Goal: Task Accomplishment & Management: Use online tool/utility

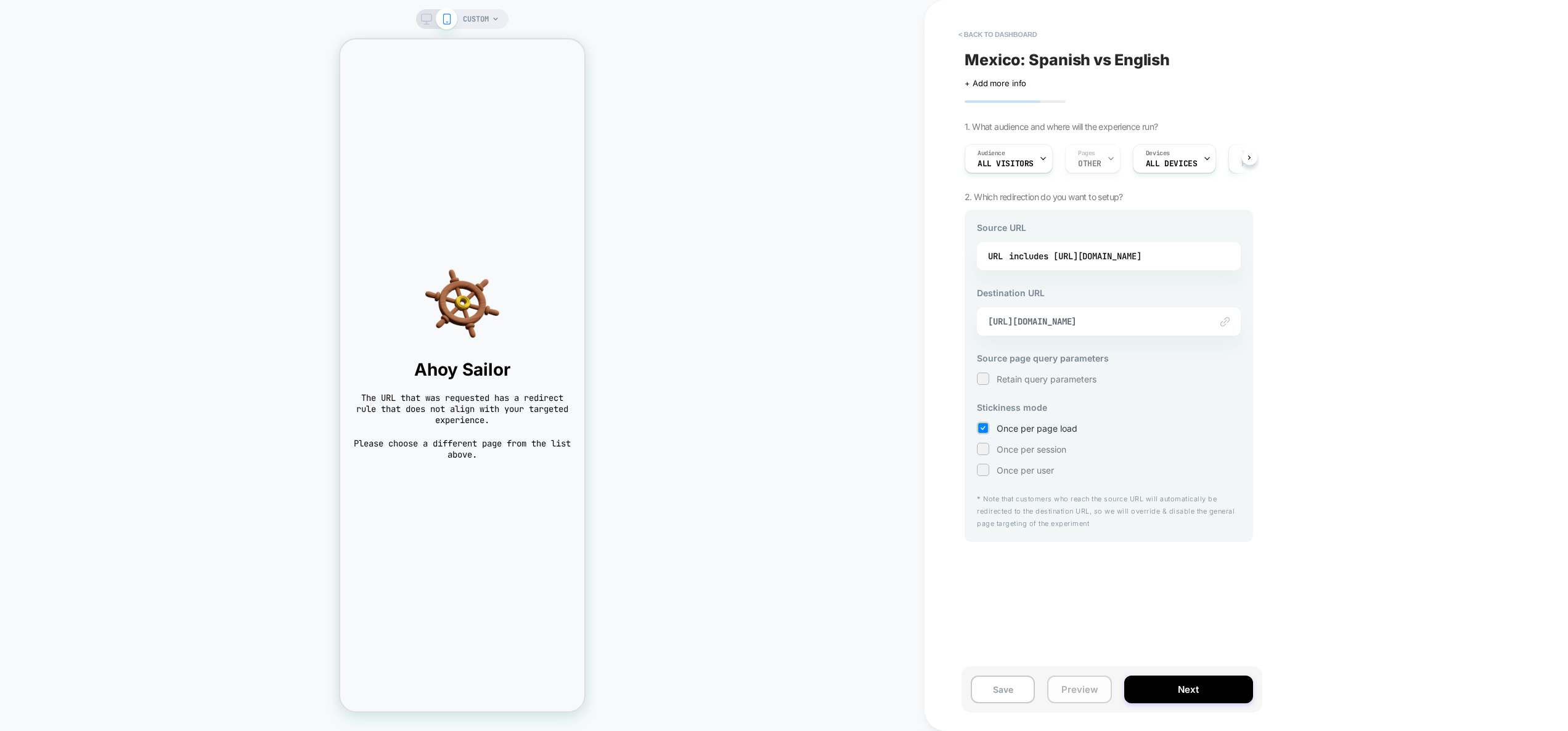
drag, startPoint x: 1072, startPoint y: 691, endPoint x: 1078, endPoint y: 677, distance: 14.9
click at [1072, 691] on button "Preview" at bounding box center [1079, 690] width 64 height 28
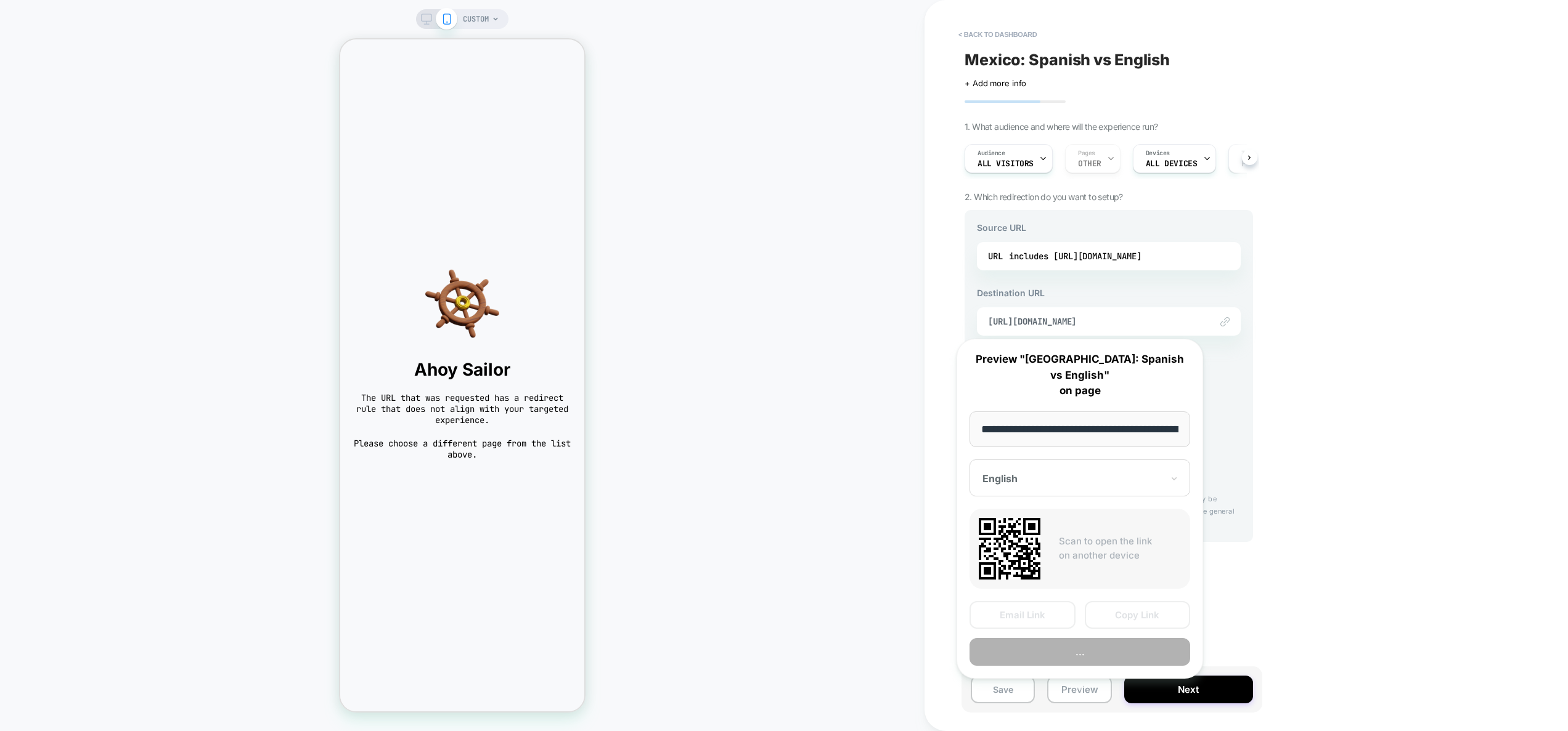
scroll to position [0, 281]
click at [1148, 602] on button "Copy Link" at bounding box center [1138, 616] width 106 height 28
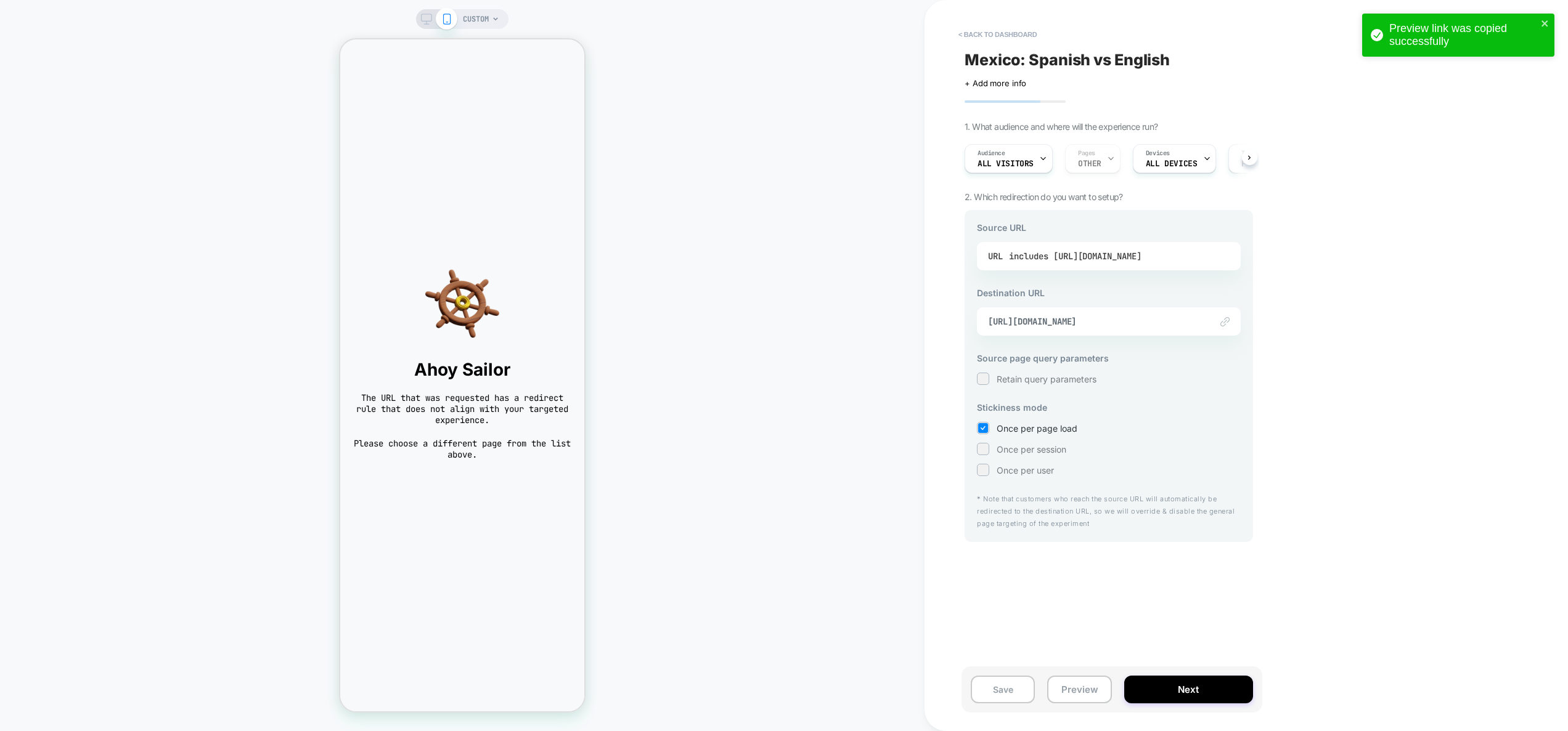
click at [1101, 261] on div "includes https://www.thejerseynation.com/es/products/mexico-custom-baseball-jer…" at bounding box center [1075, 256] width 132 height 18
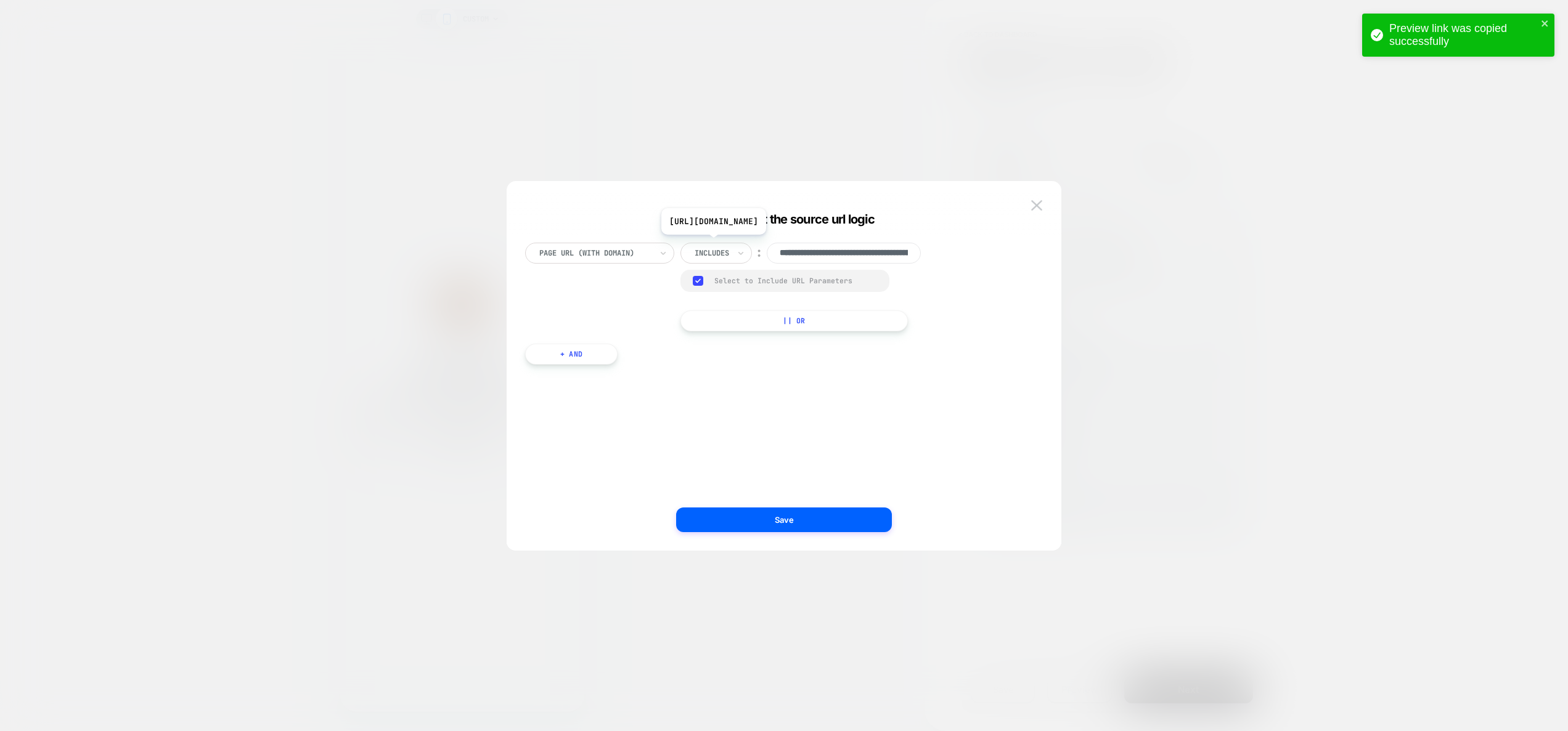
scroll to position [0, 250]
click at [850, 255] on input "**********" at bounding box center [844, 253] width 154 height 21
click at [1035, 206] on img at bounding box center [1036, 205] width 11 height 10
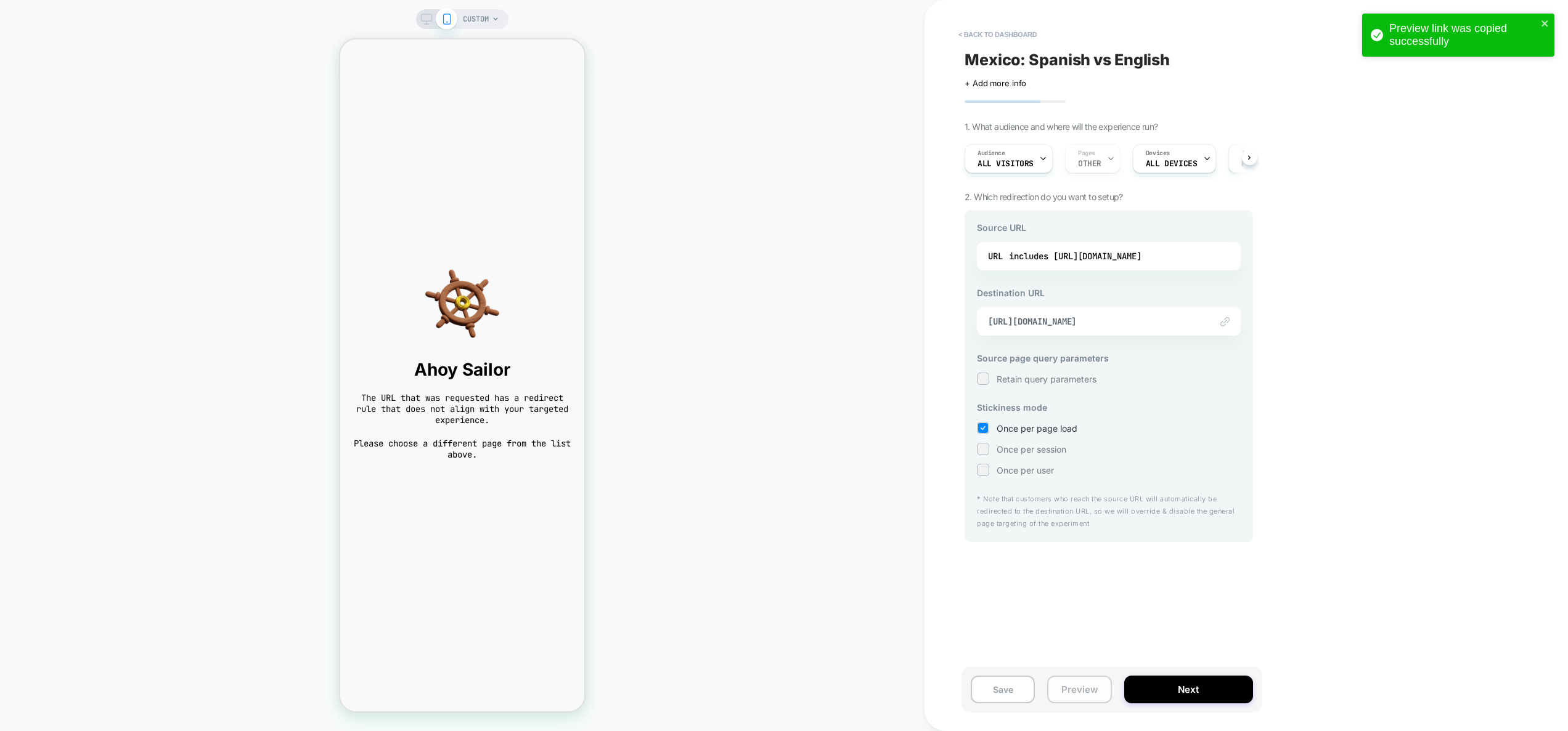
click at [1090, 699] on button "Preview" at bounding box center [1079, 690] width 64 height 28
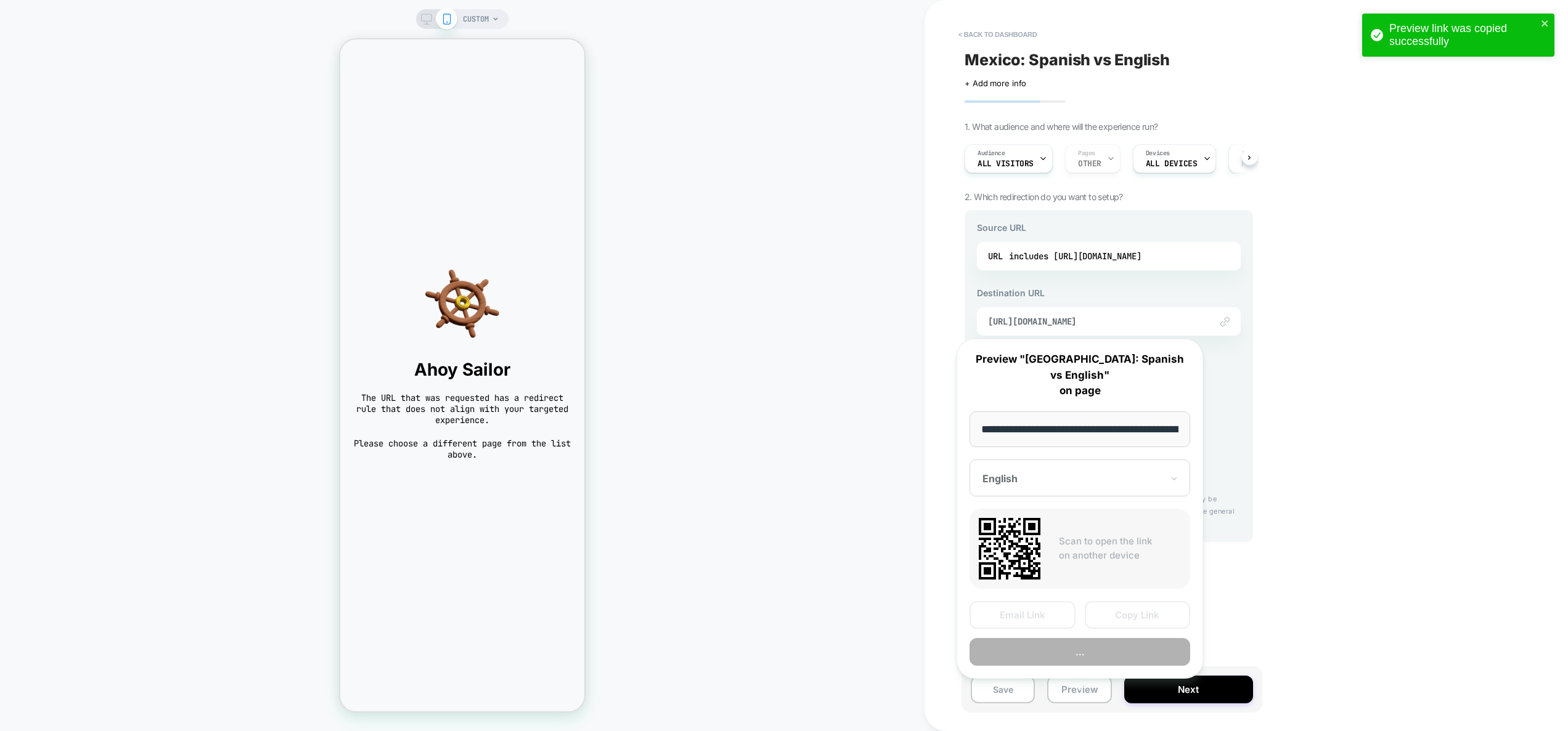
scroll to position [0, 281]
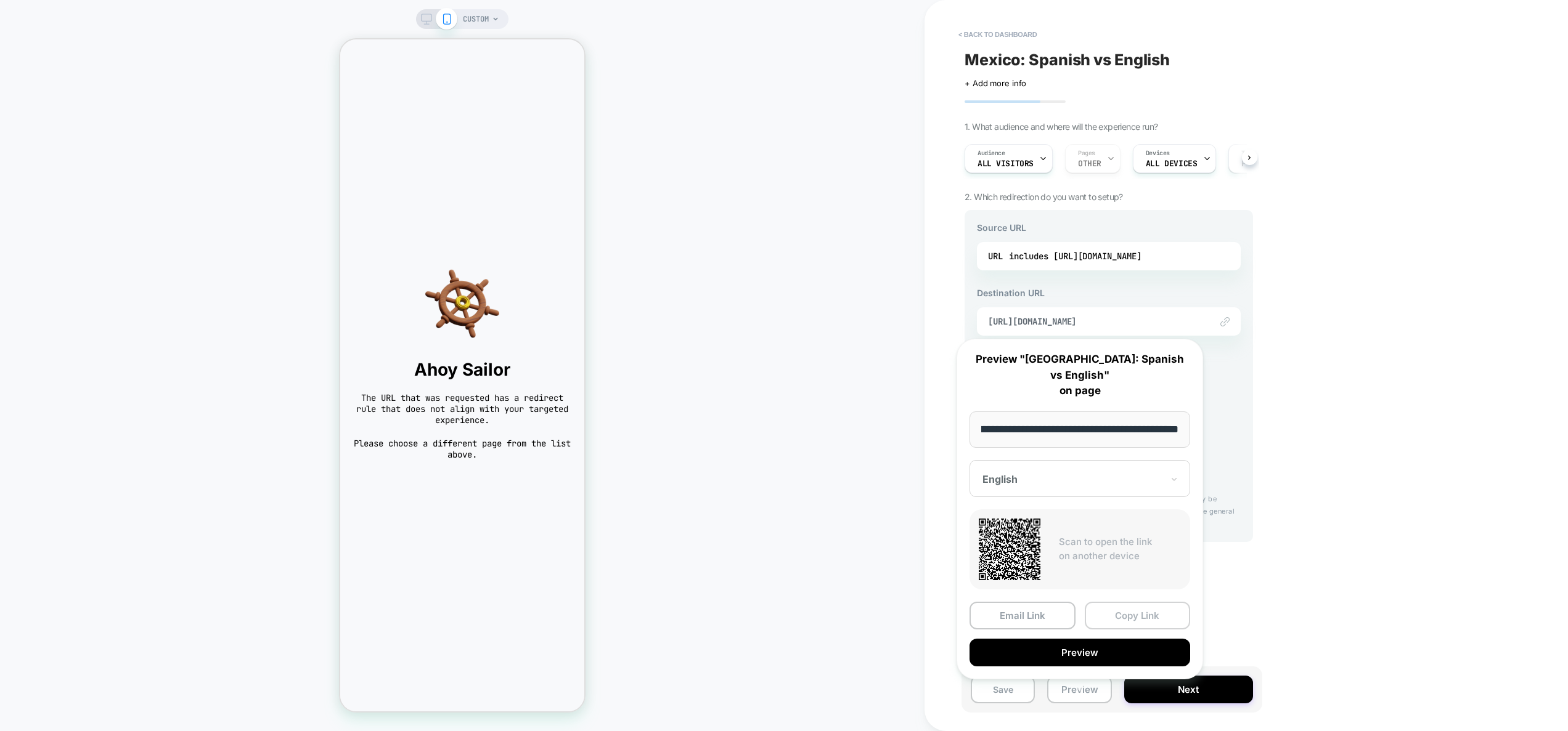
click at [1135, 606] on button "Copy Link" at bounding box center [1138, 616] width 106 height 28
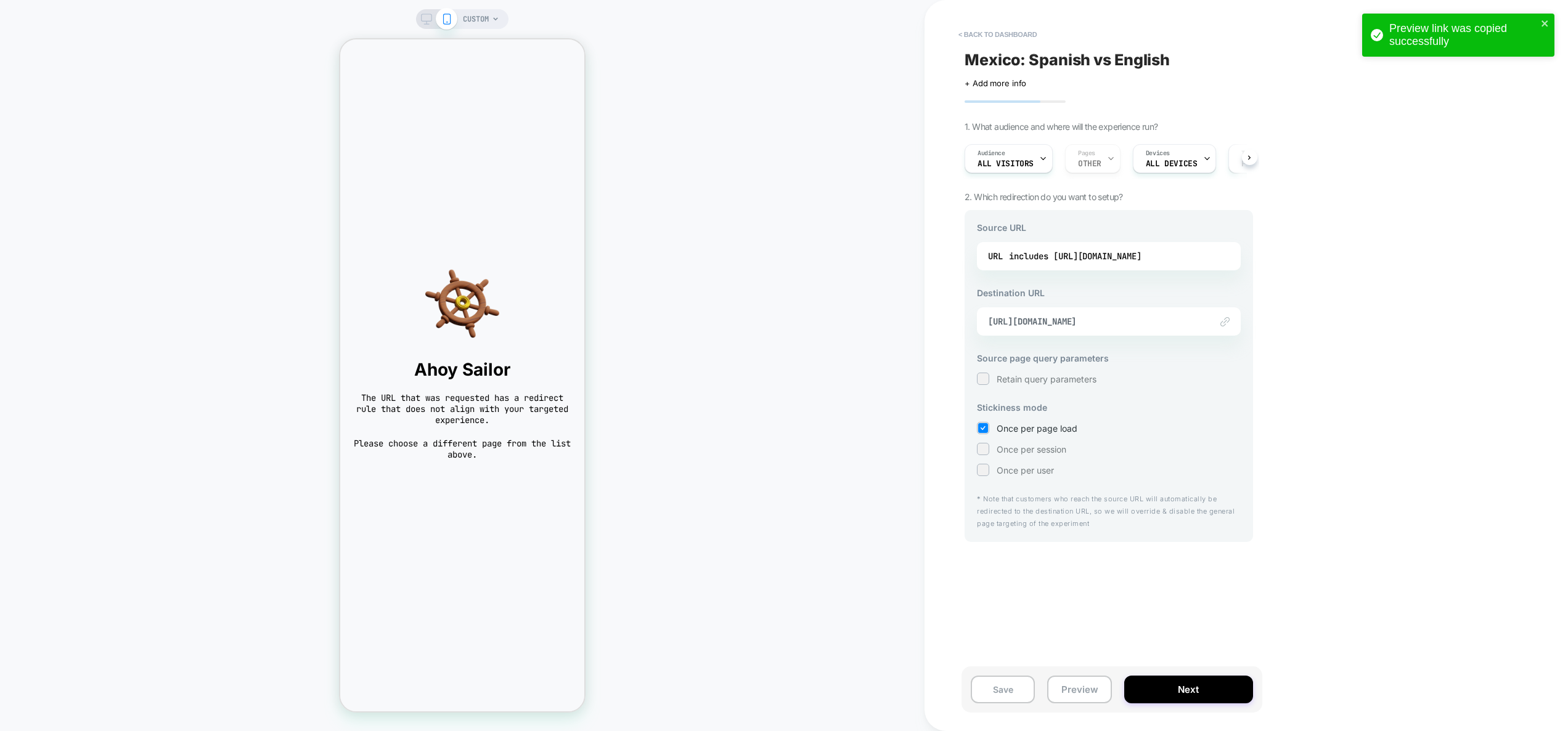
click at [1311, 238] on div "< back to dashboard Mexico: Spanish vs English Click to edit experience details…" at bounding box center [1195, 365] width 542 height 731
click at [1141, 259] on div "includes https://www.thejerseynation.com/es/products/mexico-custom-baseball-jer…" at bounding box center [1075, 256] width 132 height 18
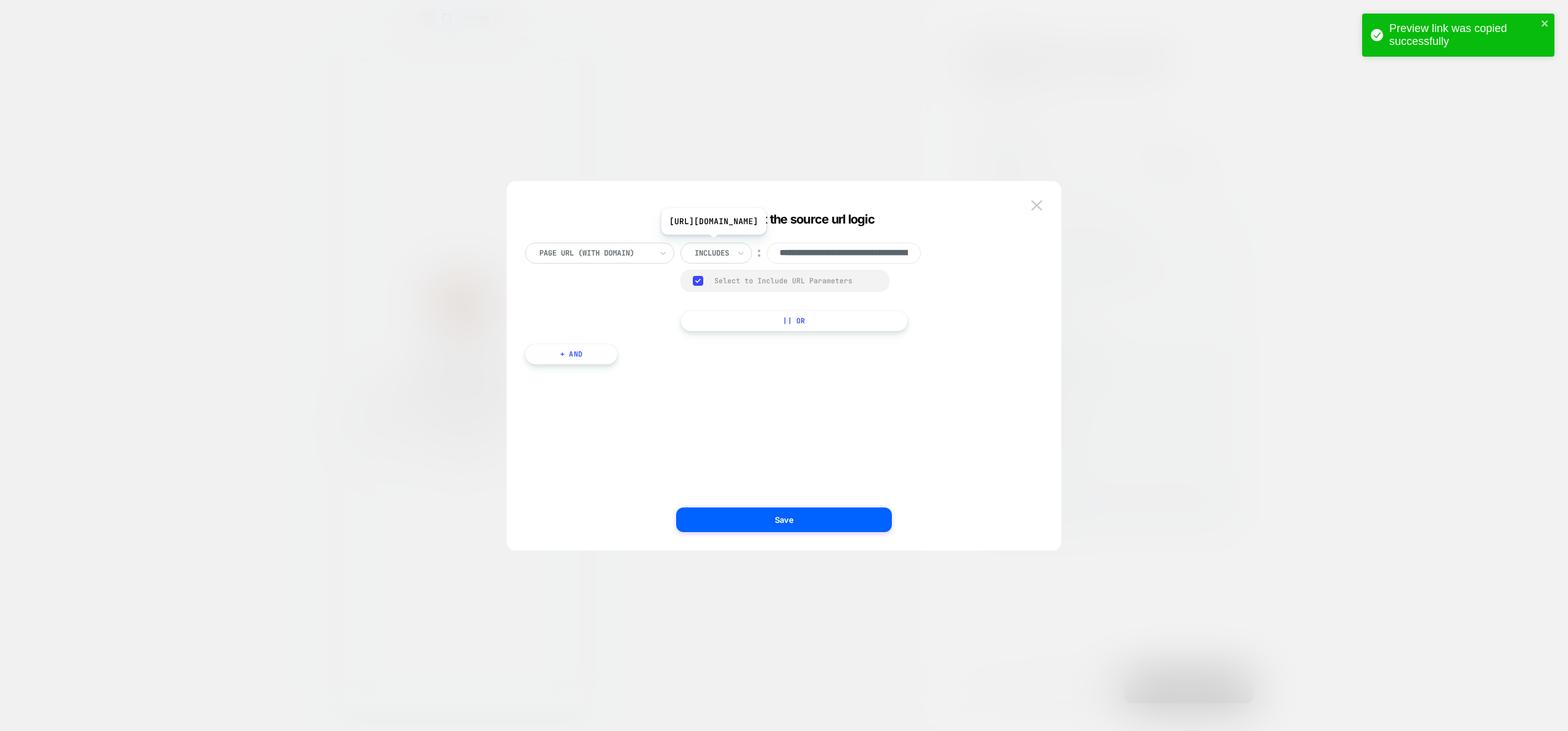
click at [842, 253] on input "**********" at bounding box center [844, 253] width 154 height 21
click at [726, 254] on div at bounding box center [711, 253] width 35 height 11
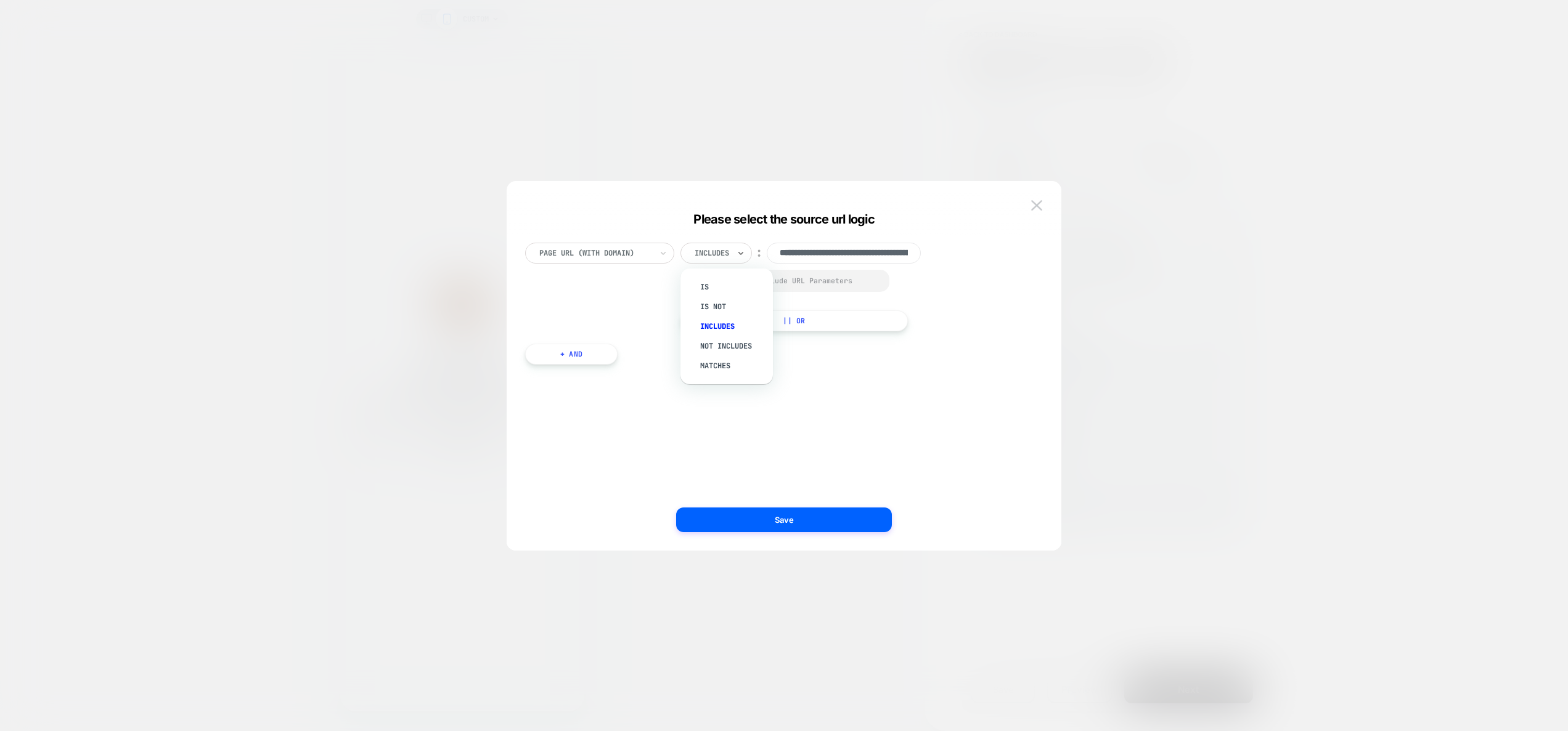
click at [1472, 210] on div at bounding box center [784, 365] width 1568 height 731
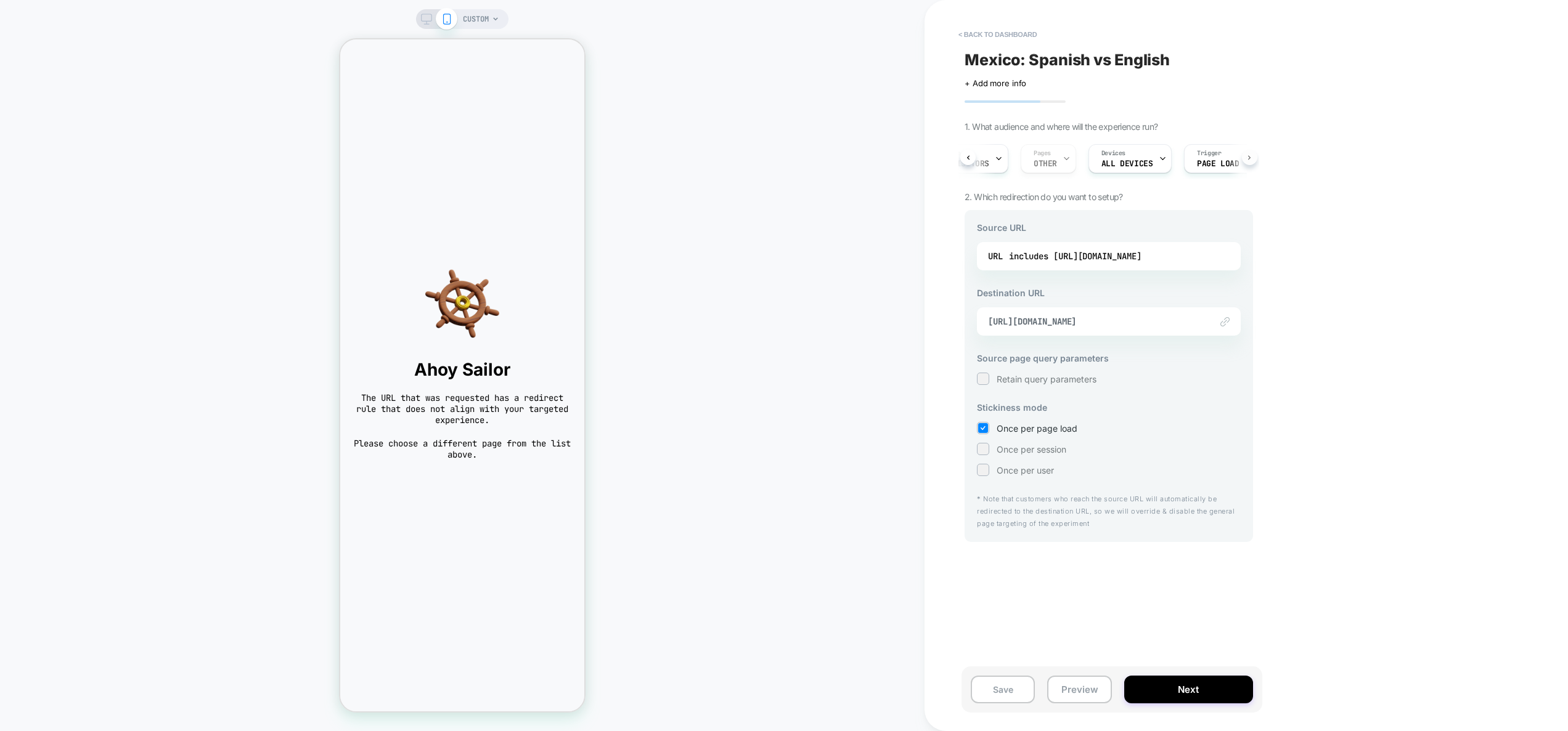
scroll to position [0, 71]
click at [1136, 240] on div "Source URL URL includes https://www.thejerseynation.com/es/products/mexico-cust…" at bounding box center [1108, 376] width 288 height 332
click at [1130, 253] on div "includes https://www.thejerseynation.com/es/products/mexico-custom-baseball-jer…" at bounding box center [1075, 256] width 132 height 18
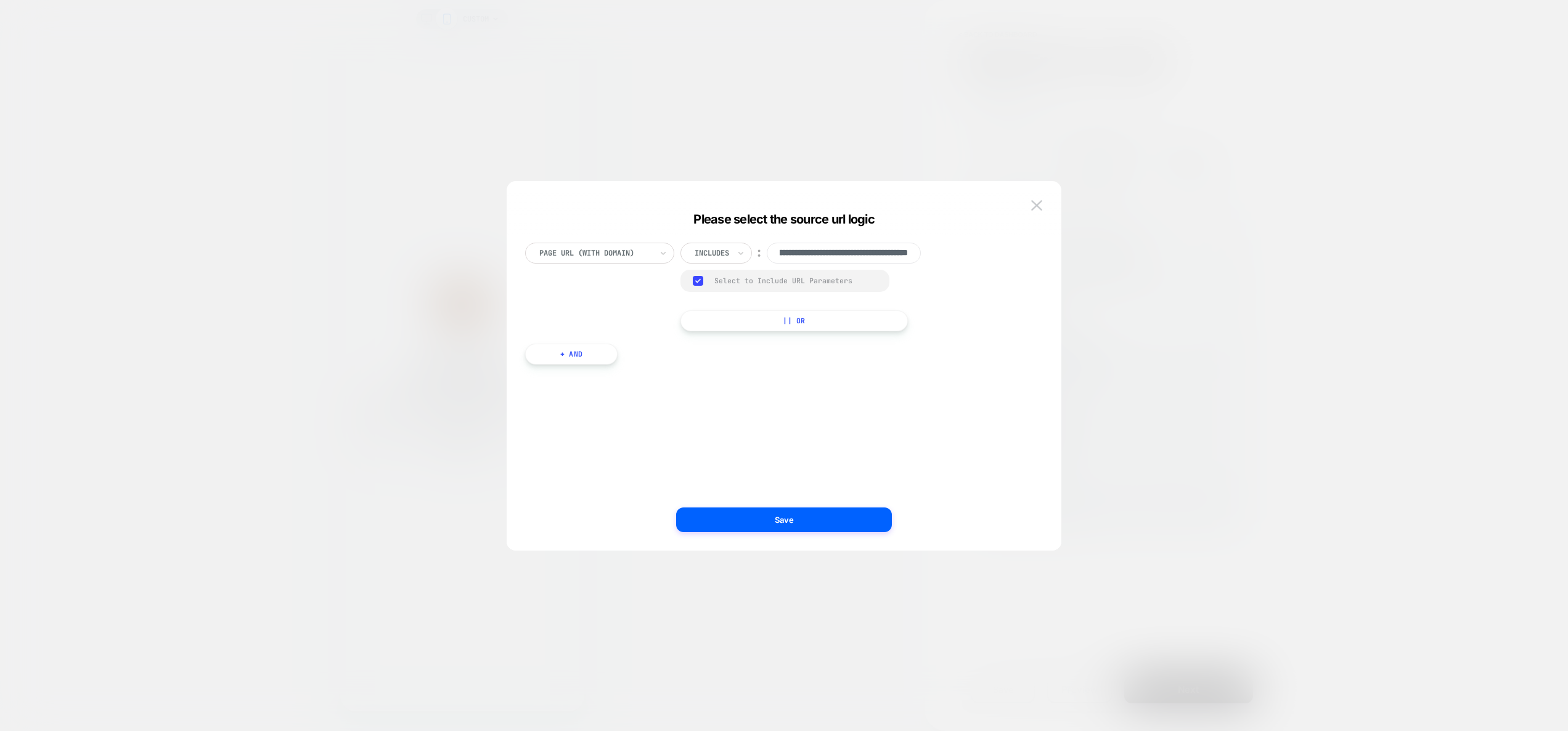
scroll to position [0, 0]
click at [848, 259] on input "**********" at bounding box center [844, 253] width 154 height 21
click at [1035, 204] on img at bounding box center [1036, 205] width 11 height 10
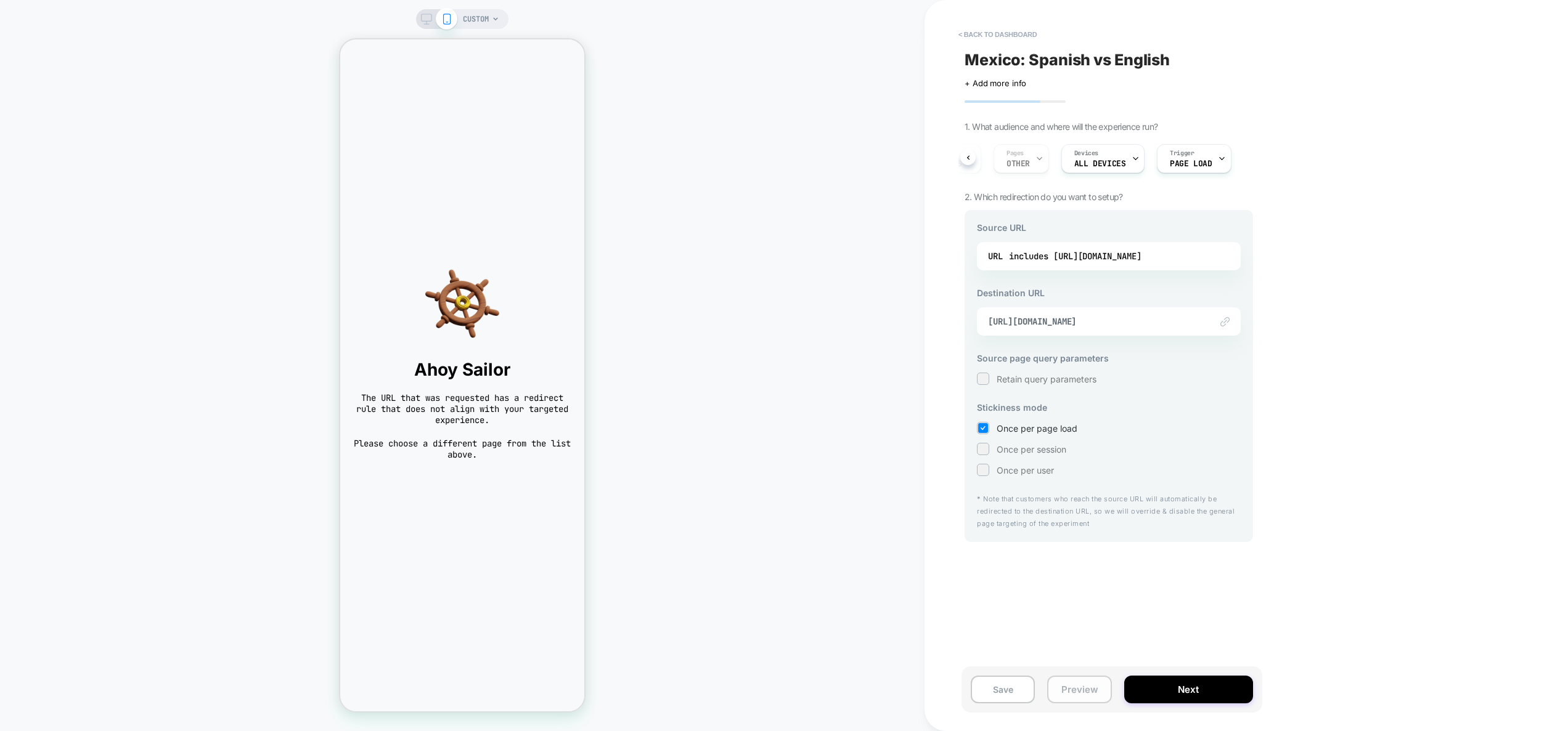
click at [1072, 685] on button "Preview" at bounding box center [1079, 690] width 64 height 28
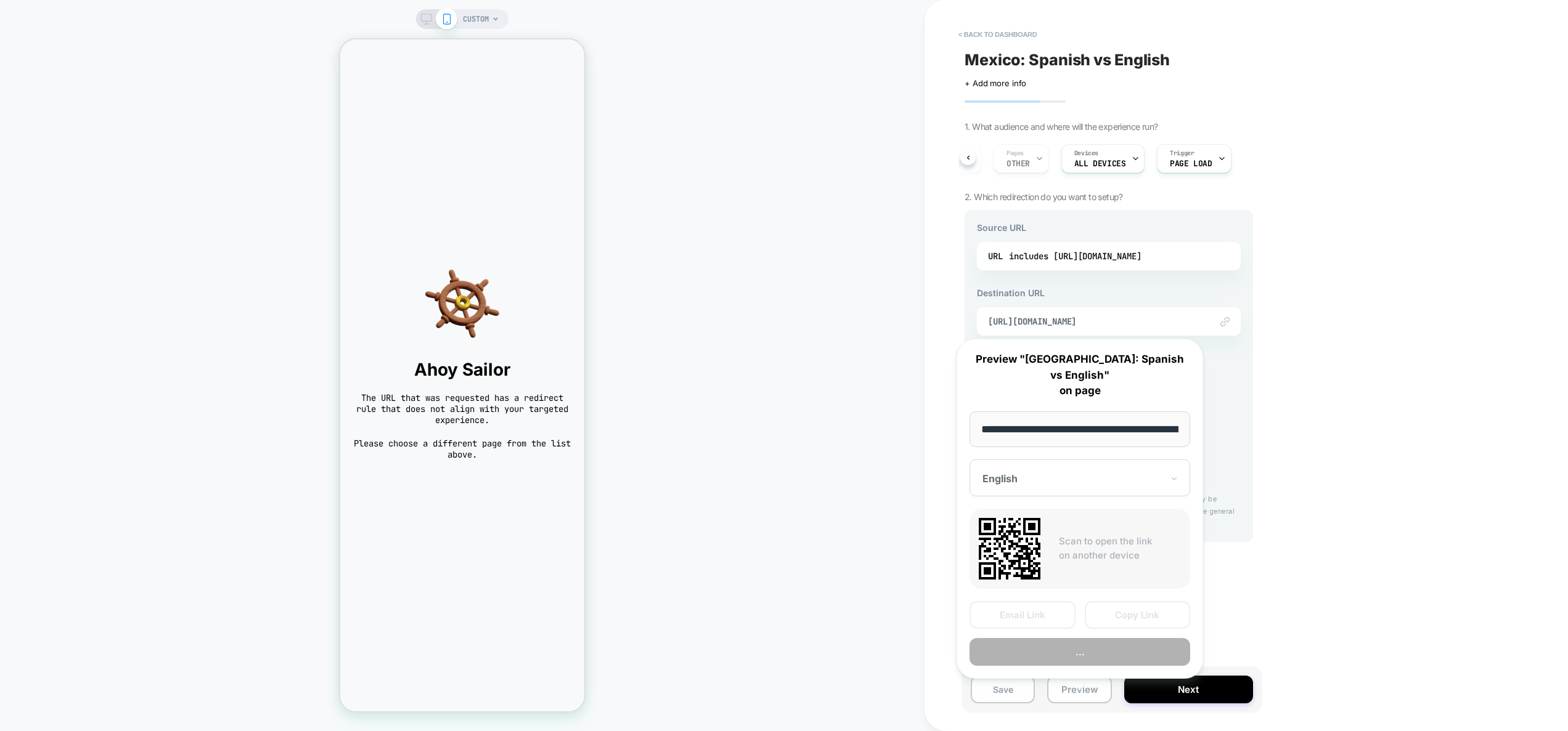
scroll to position [0, 281]
click at [1131, 604] on button "Copy Link" at bounding box center [1138, 616] width 106 height 28
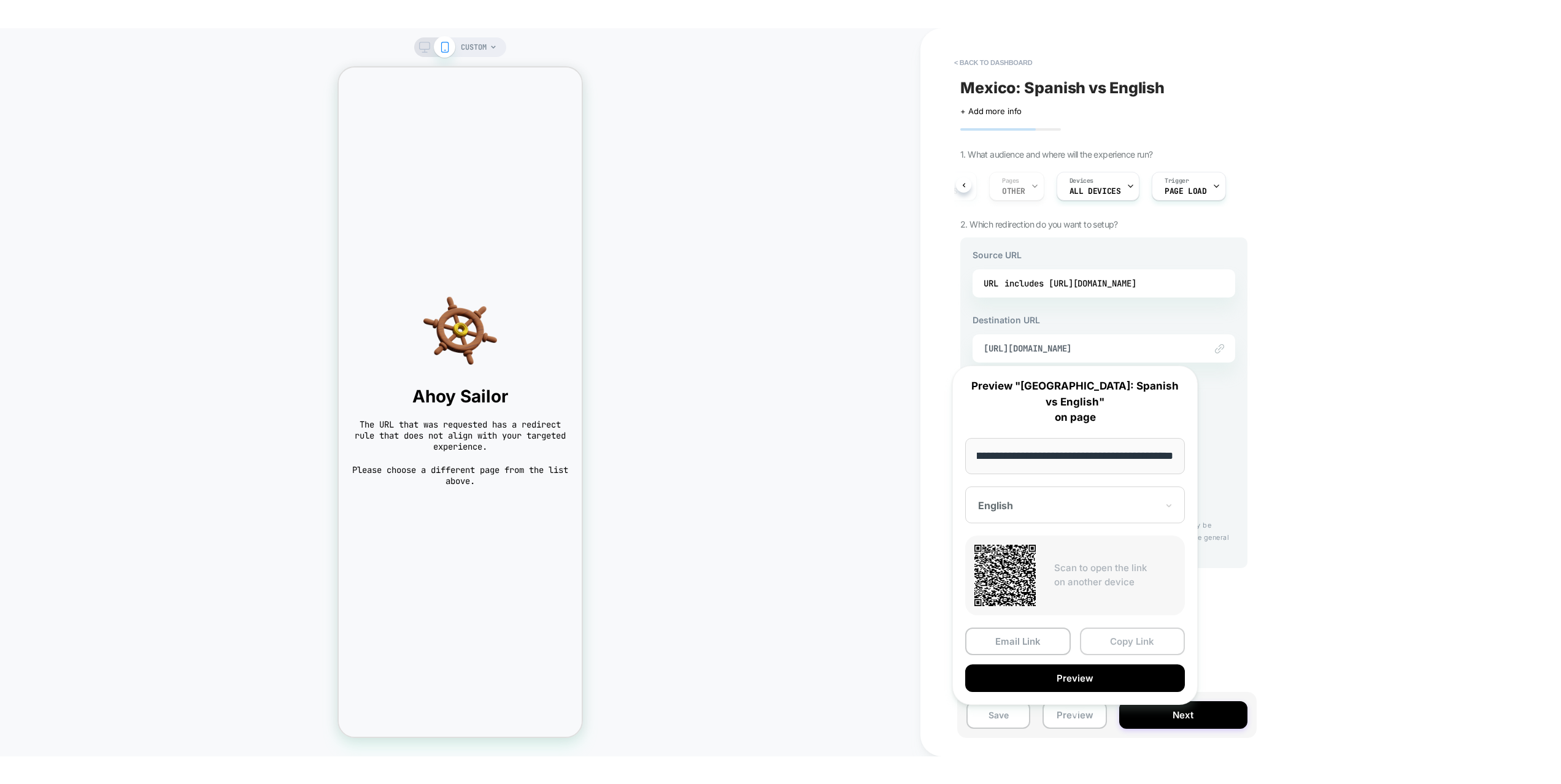
scroll to position [0, 0]
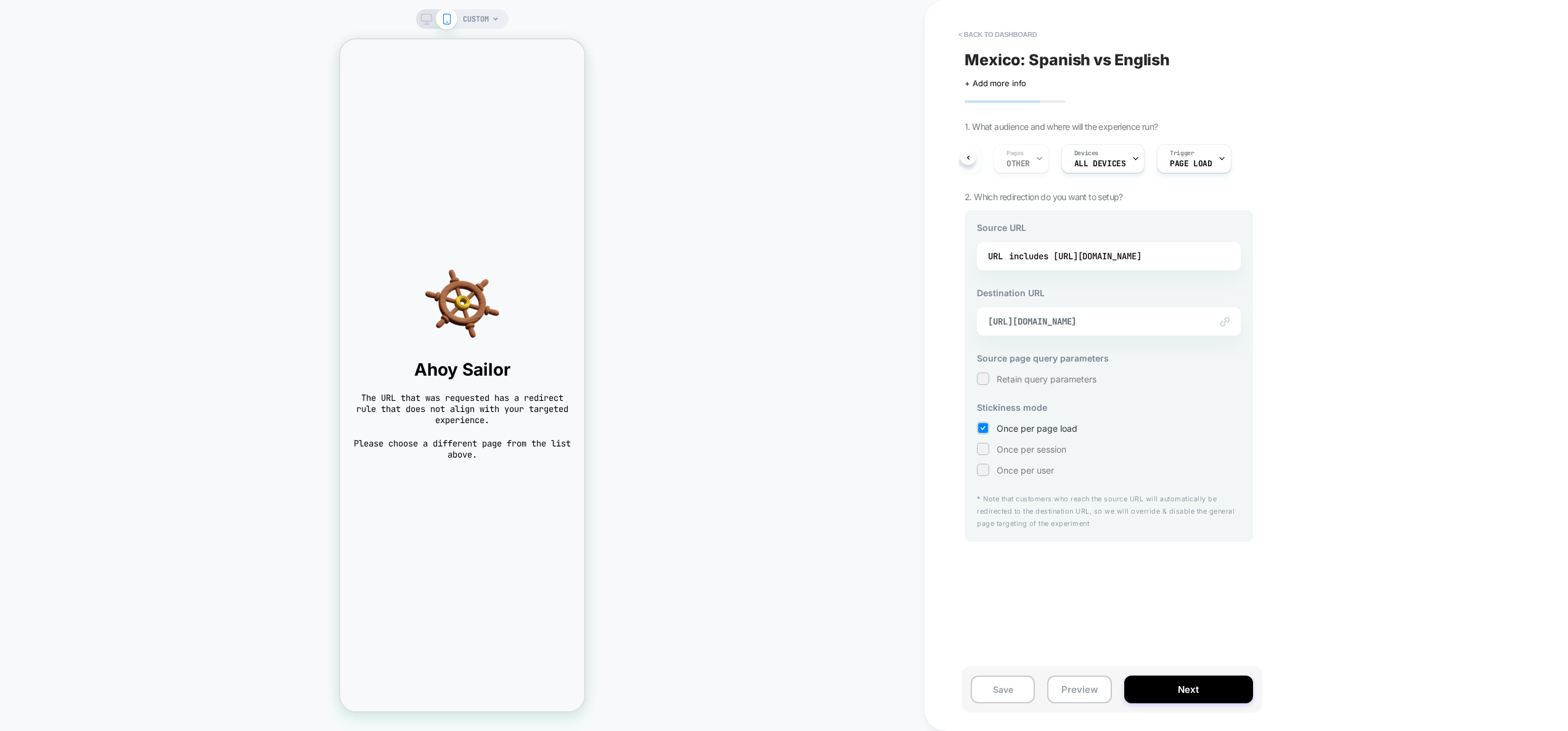
click at [1311, 173] on div "< back to dashboard Mexico: Spanish vs English Click to edit experience details…" at bounding box center [1195, 365] width 542 height 731
click at [1397, 383] on div "< back to dashboard Mexico: Spanish vs English Click to edit experience details…" at bounding box center [1195, 365] width 542 height 731
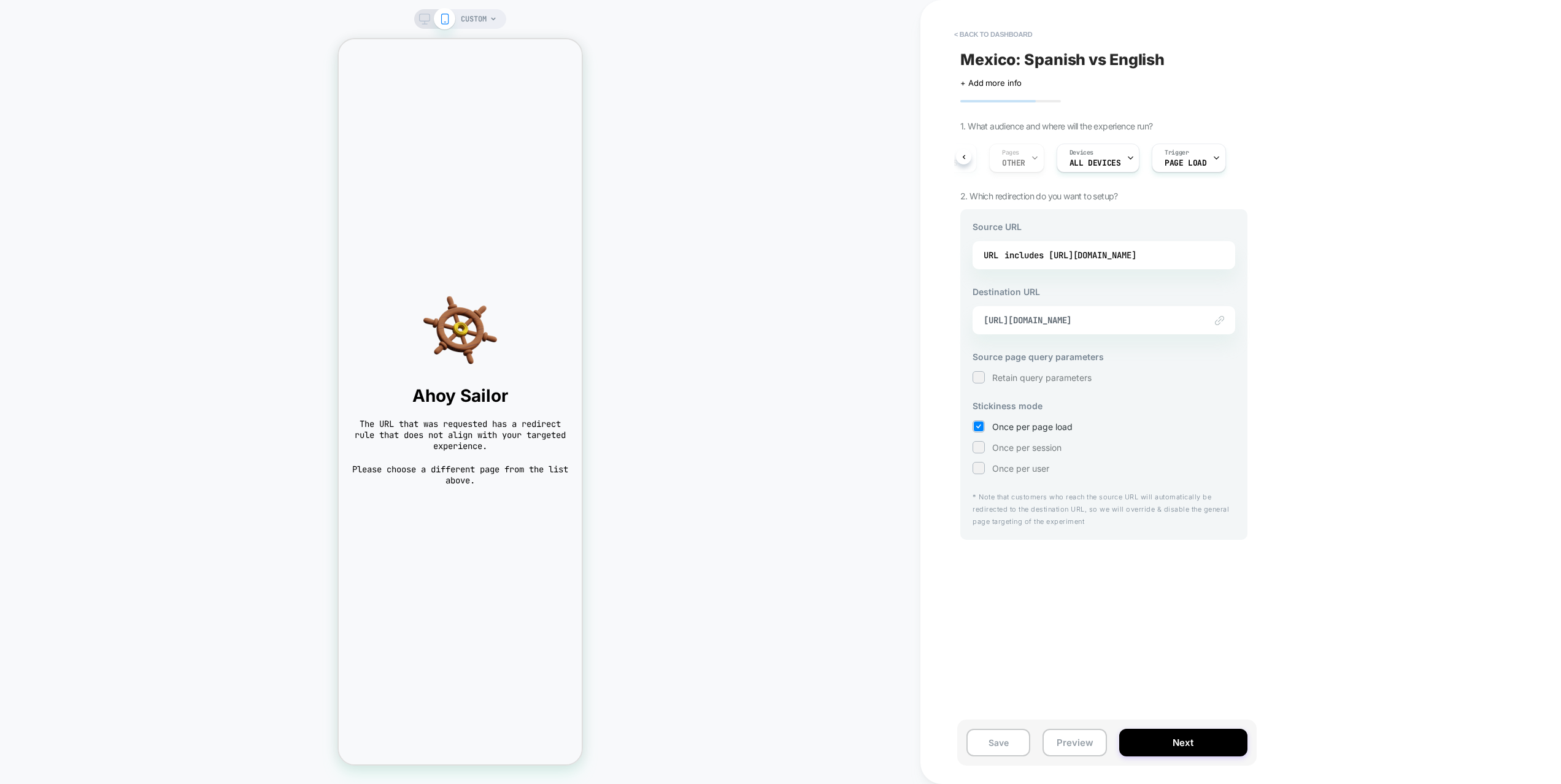
scroll to position [0, 71]
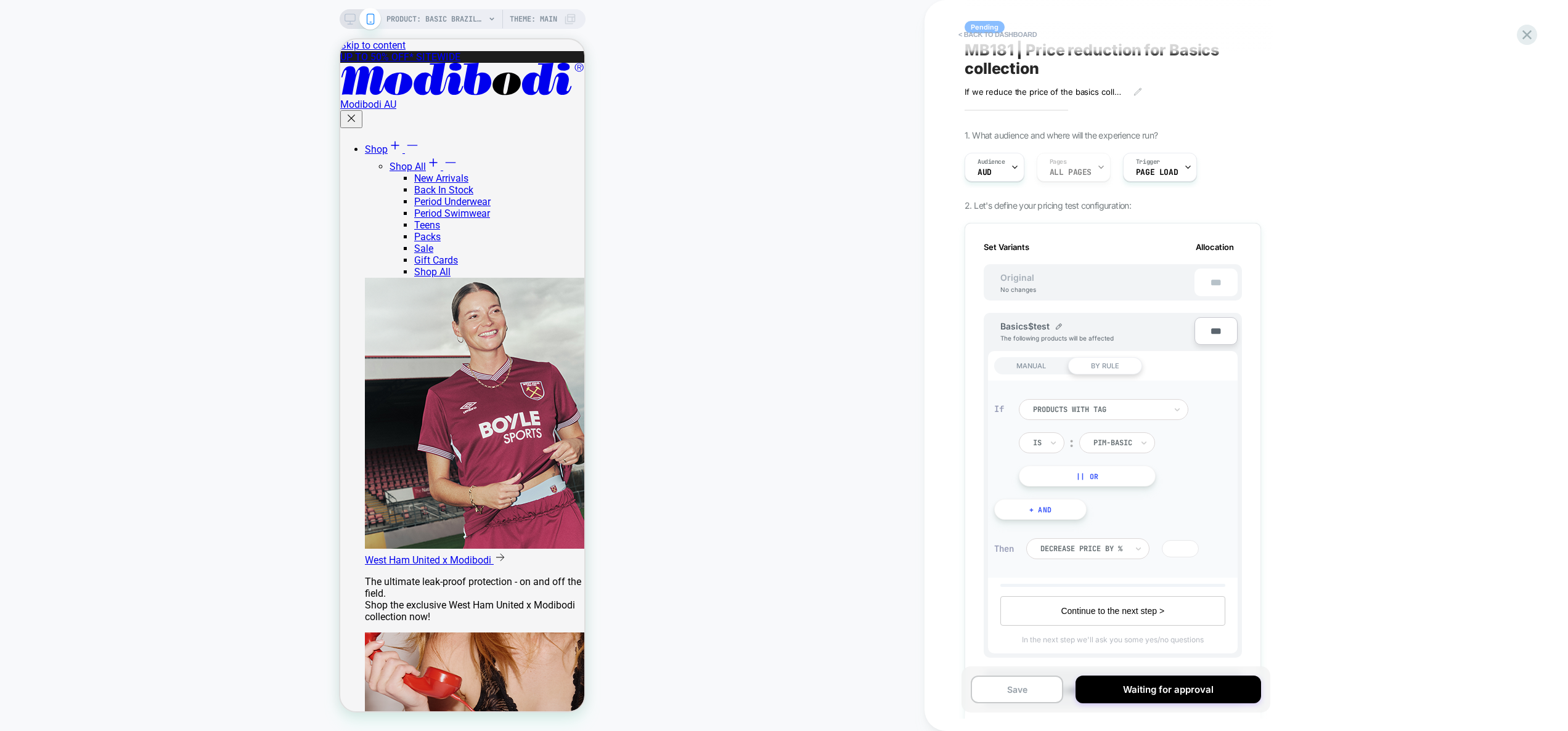
scroll to position [474, 0]
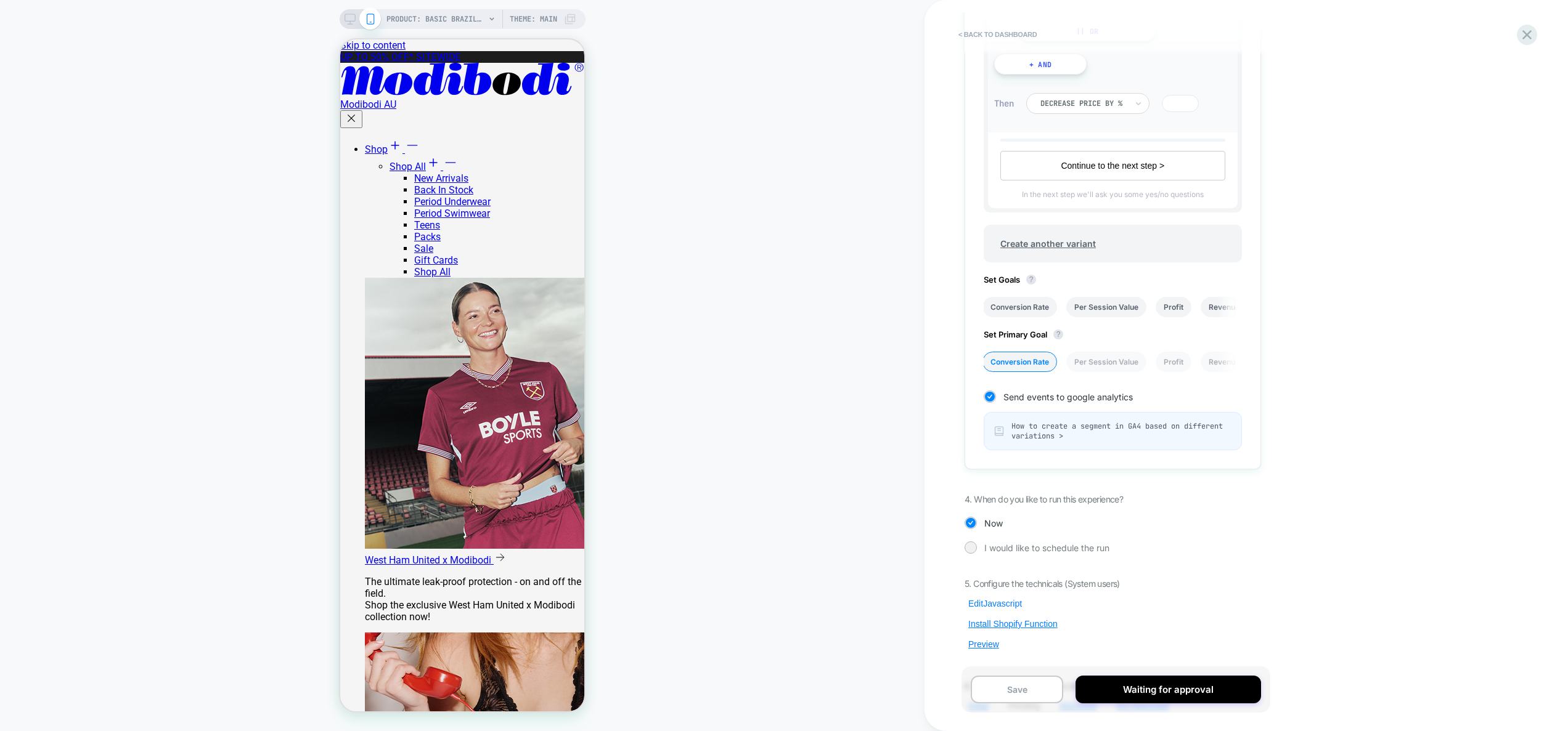
click at [995, 603] on button "Edit Javascript" at bounding box center [994, 603] width 61 height 11
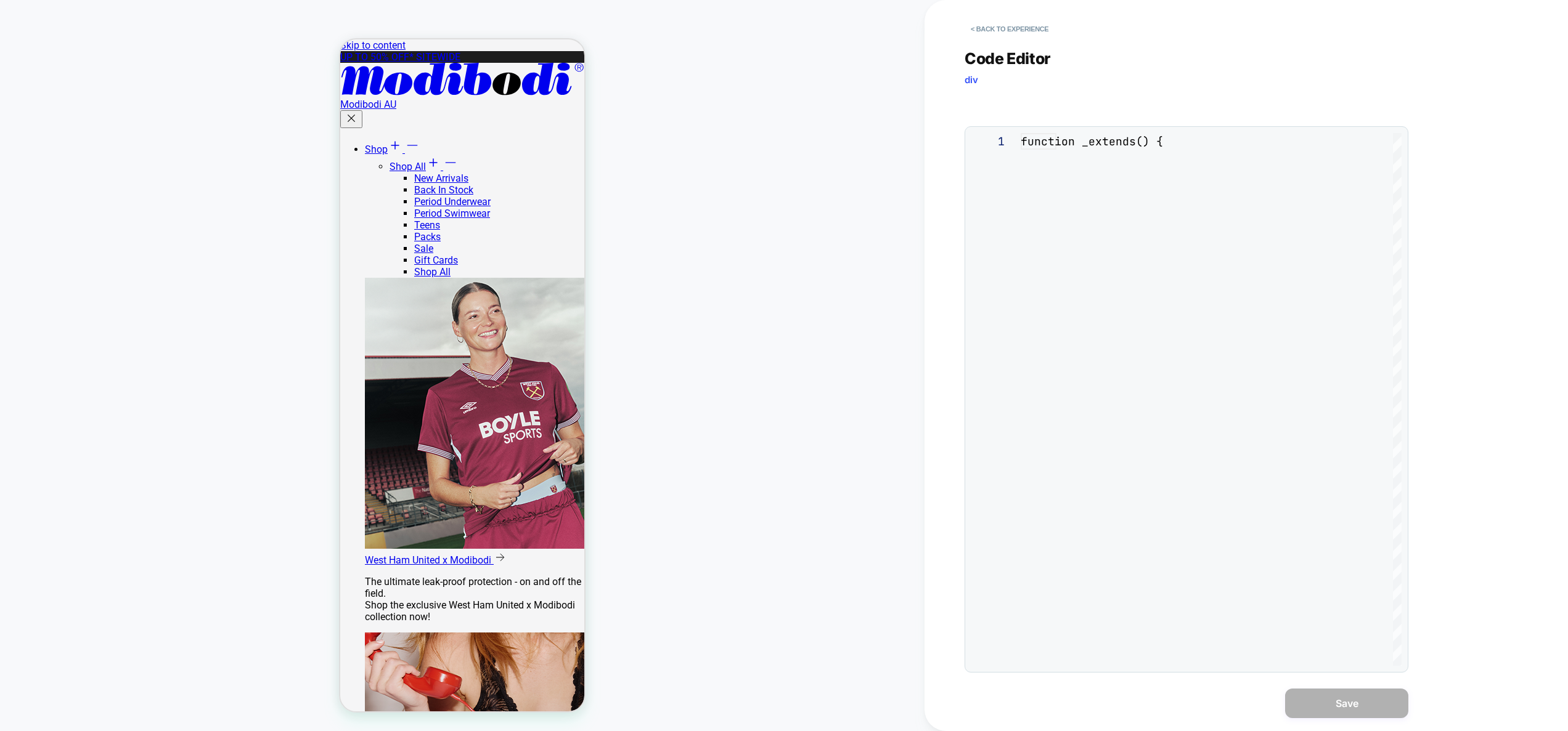
scroll to position [100, 173]
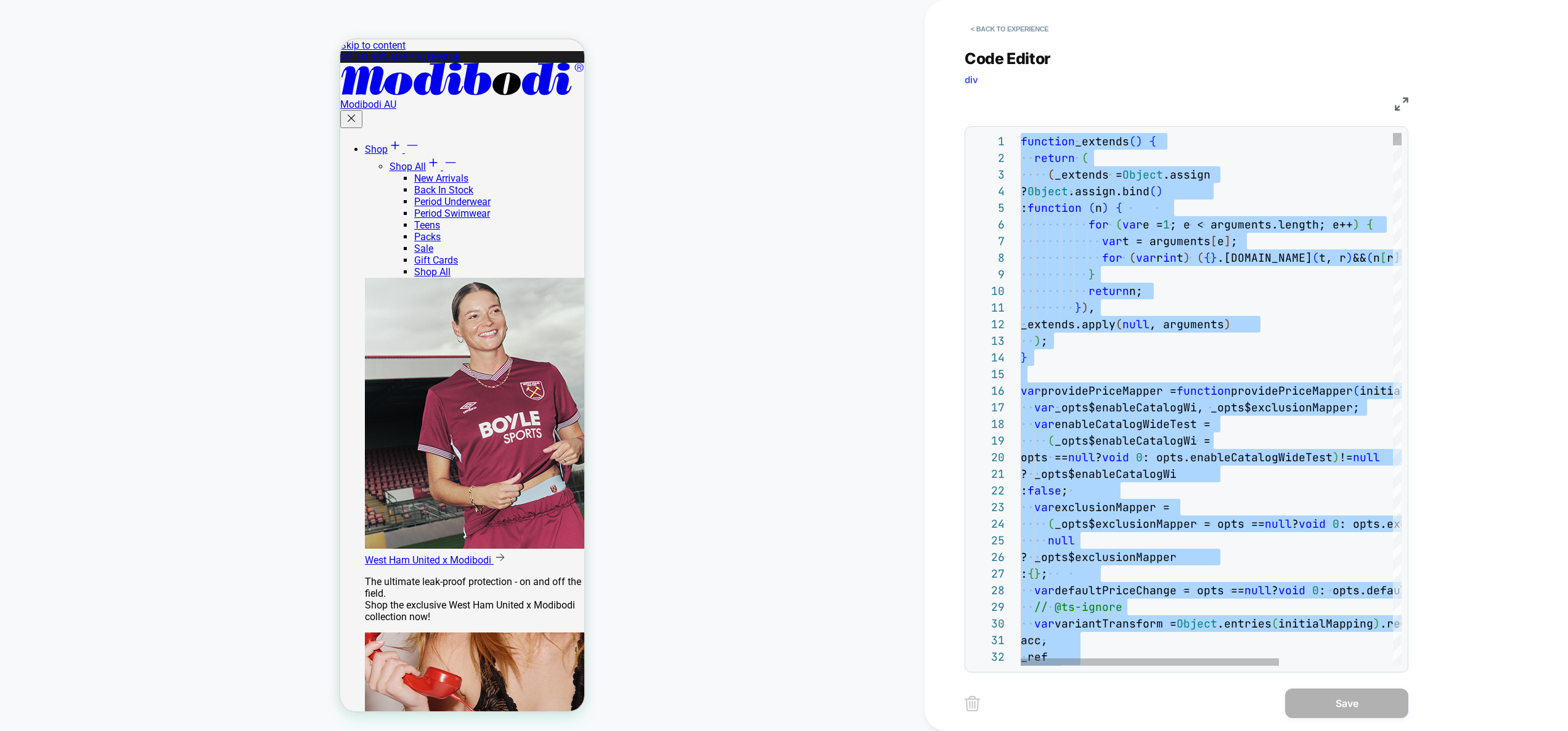
type textarea "*****"
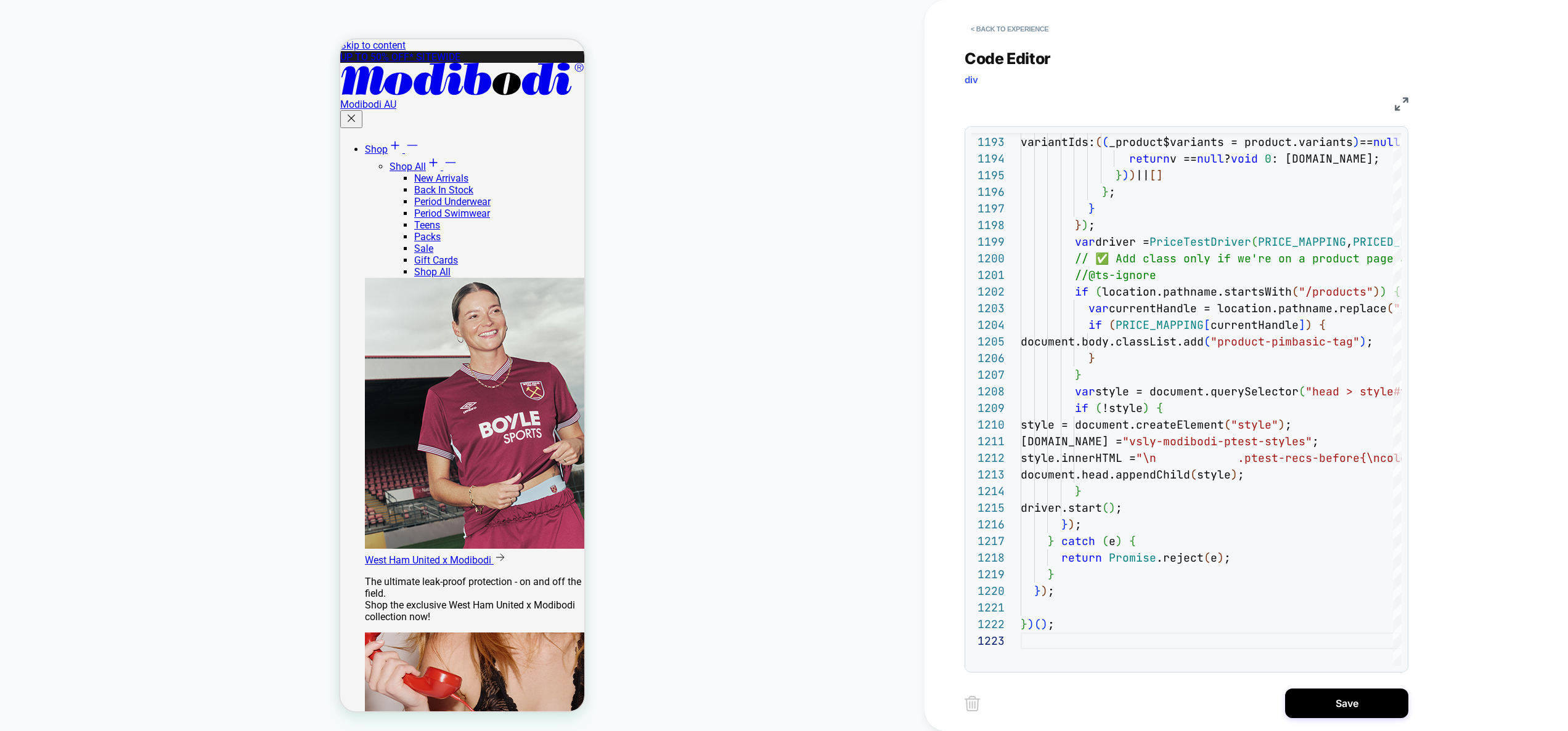
click at [1326, 698] on button "Save" at bounding box center [1346, 704] width 123 height 30
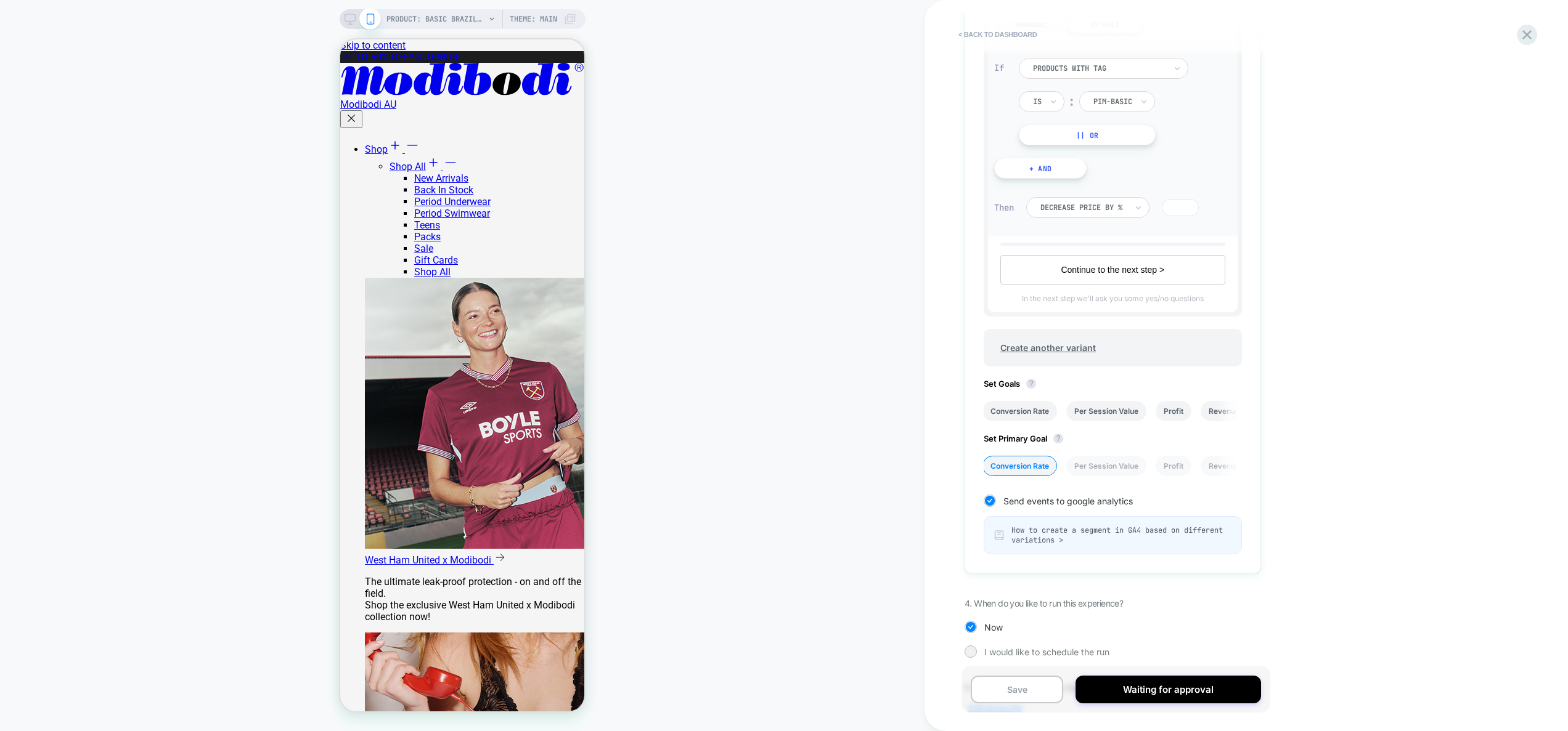
scroll to position [534, 0]
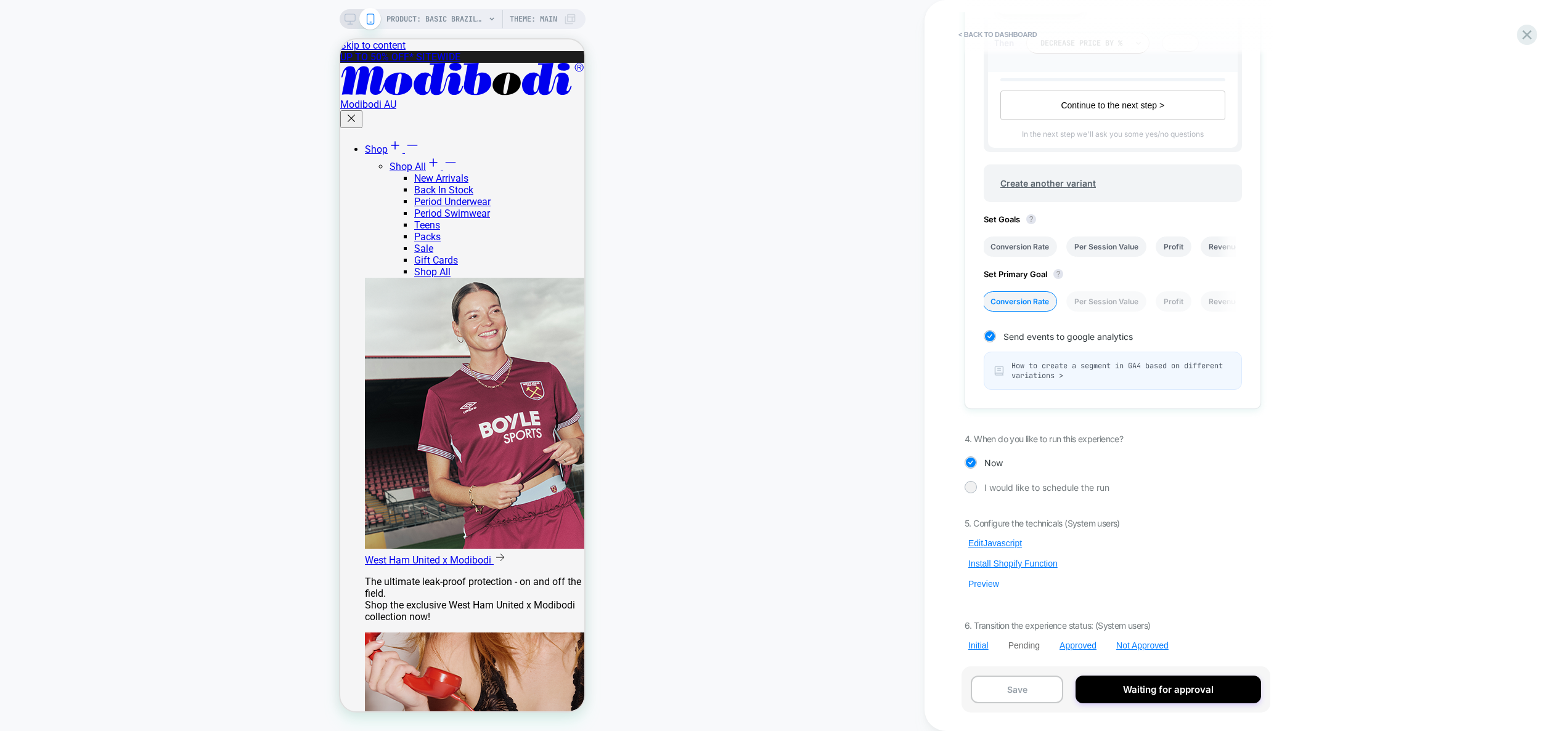
click at [984, 583] on button "Preview" at bounding box center [983, 584] width 38 height 11
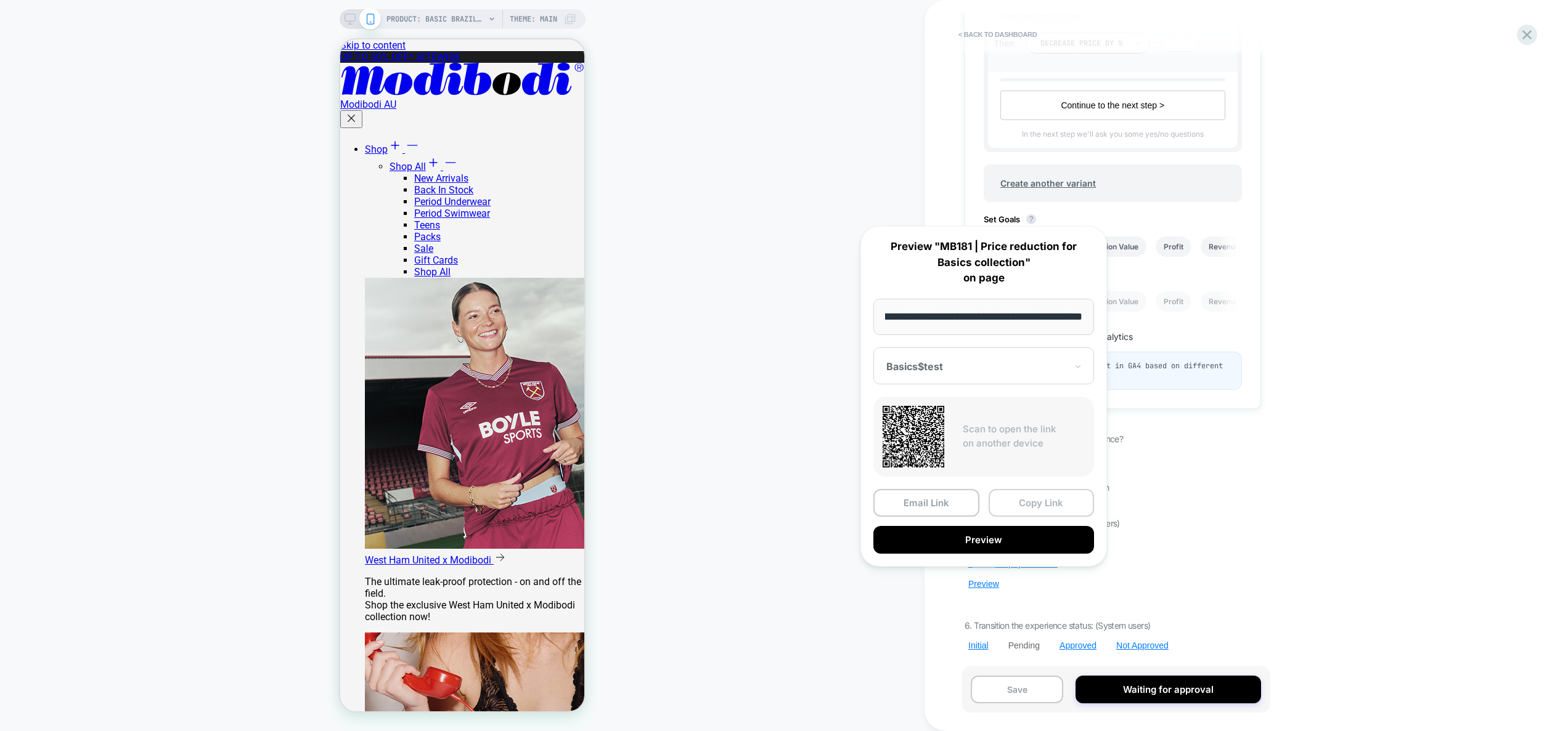
scroll to position [0, 0]
click at [1056, 504] on button "Copy Link" at bounding box center [1041, 503] width 106 height 28
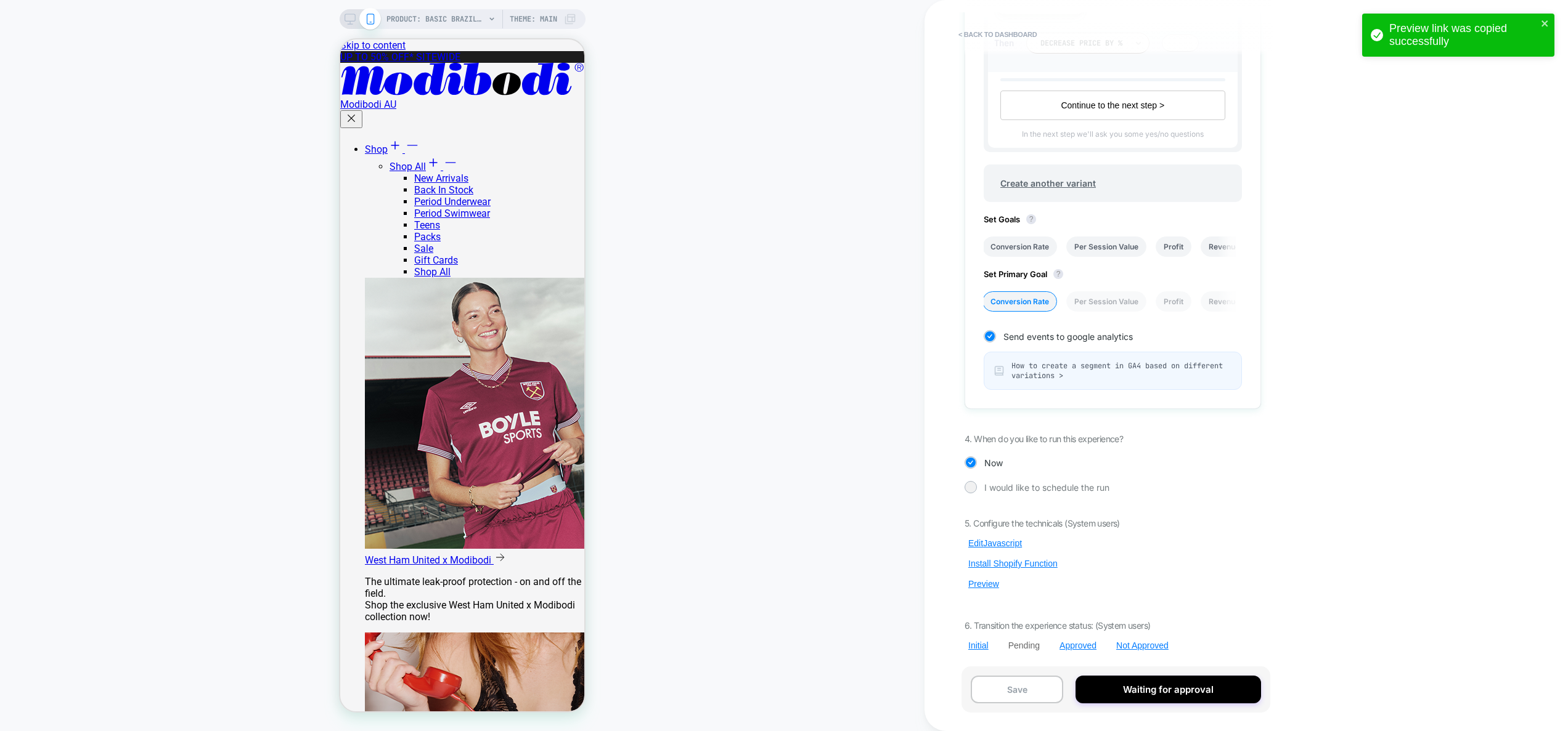
click at [1258, 511] on div "Pending MB181 | Price reduction for Basics collection If we reduce the price of…" at bounding box center [1112, 365] width 309 height 707
click at [1010, 543] on button "Edit Javascript" at bounding box center [994, 543] width 61 height 11
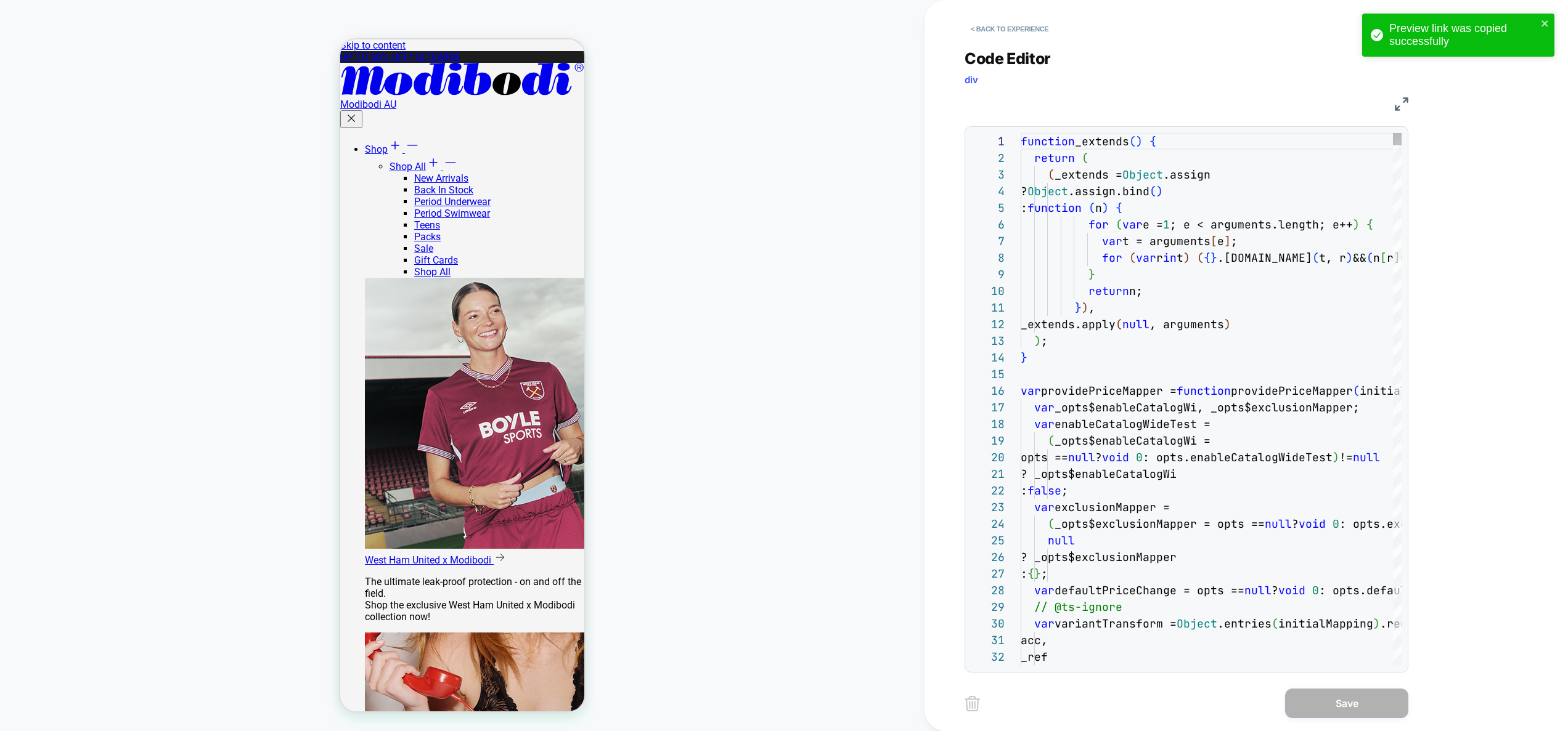
scroll to position [0, 73]
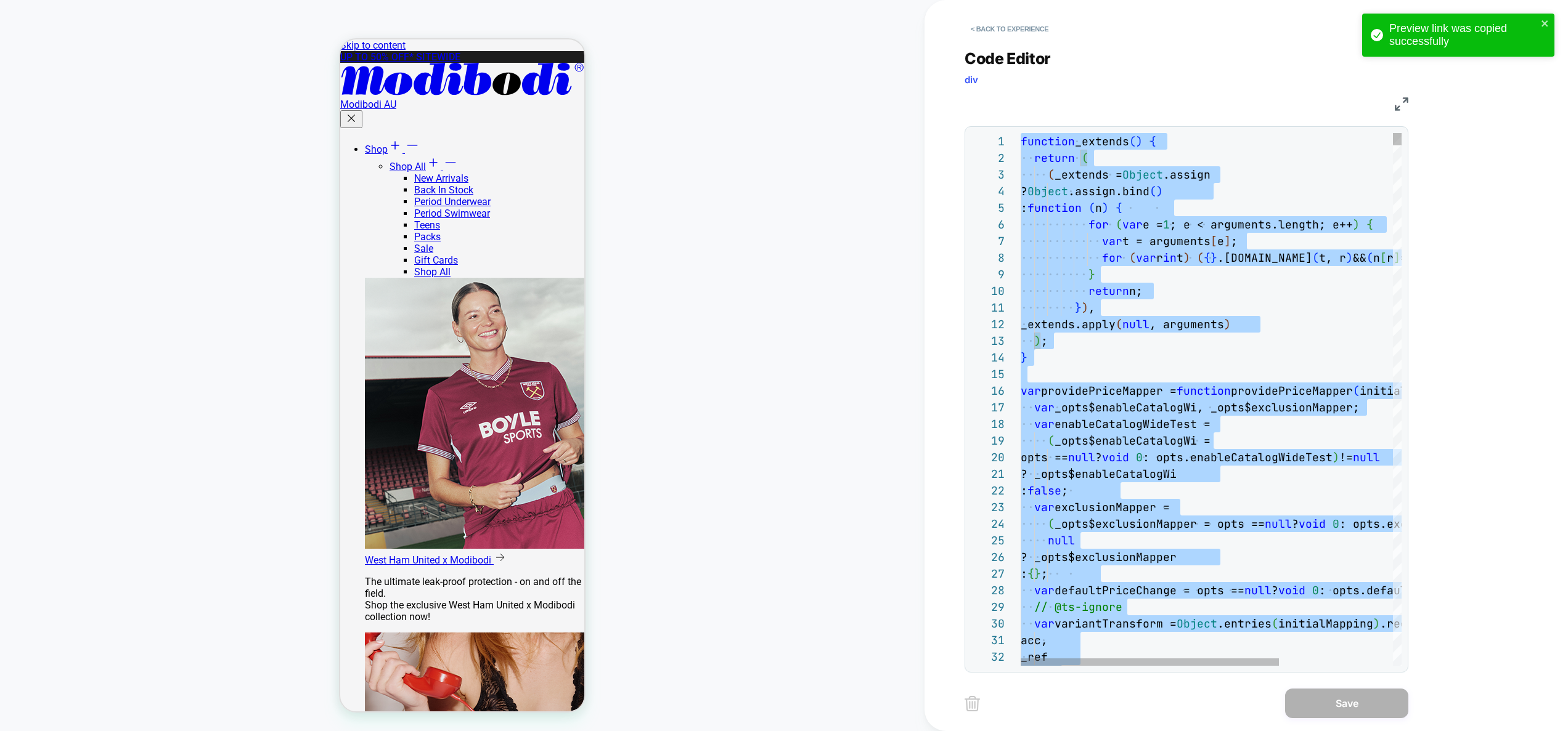
type textarea "*****"
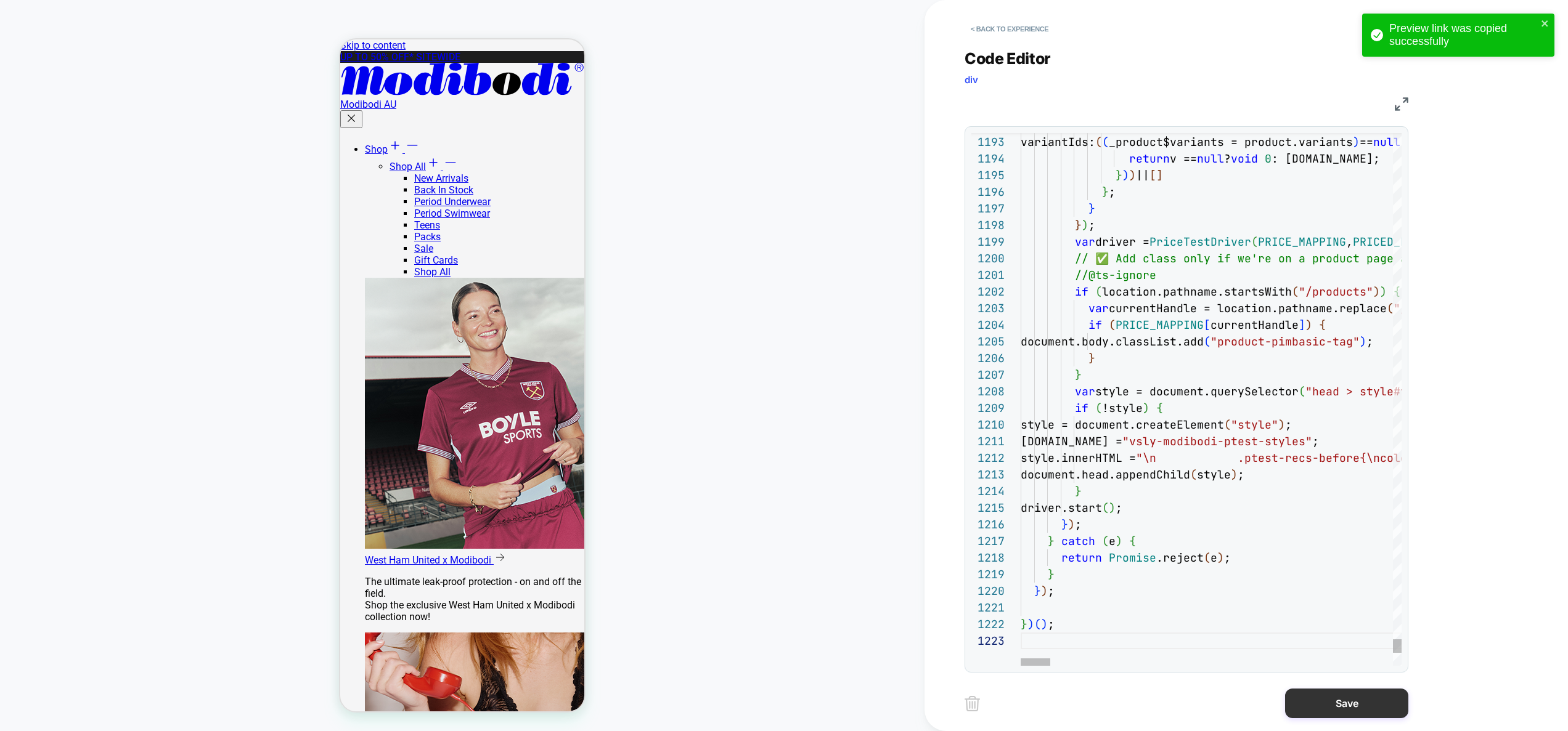
click at [1338, 704] on button "Save" at bounding box center [1346, 704] width 123 height 30
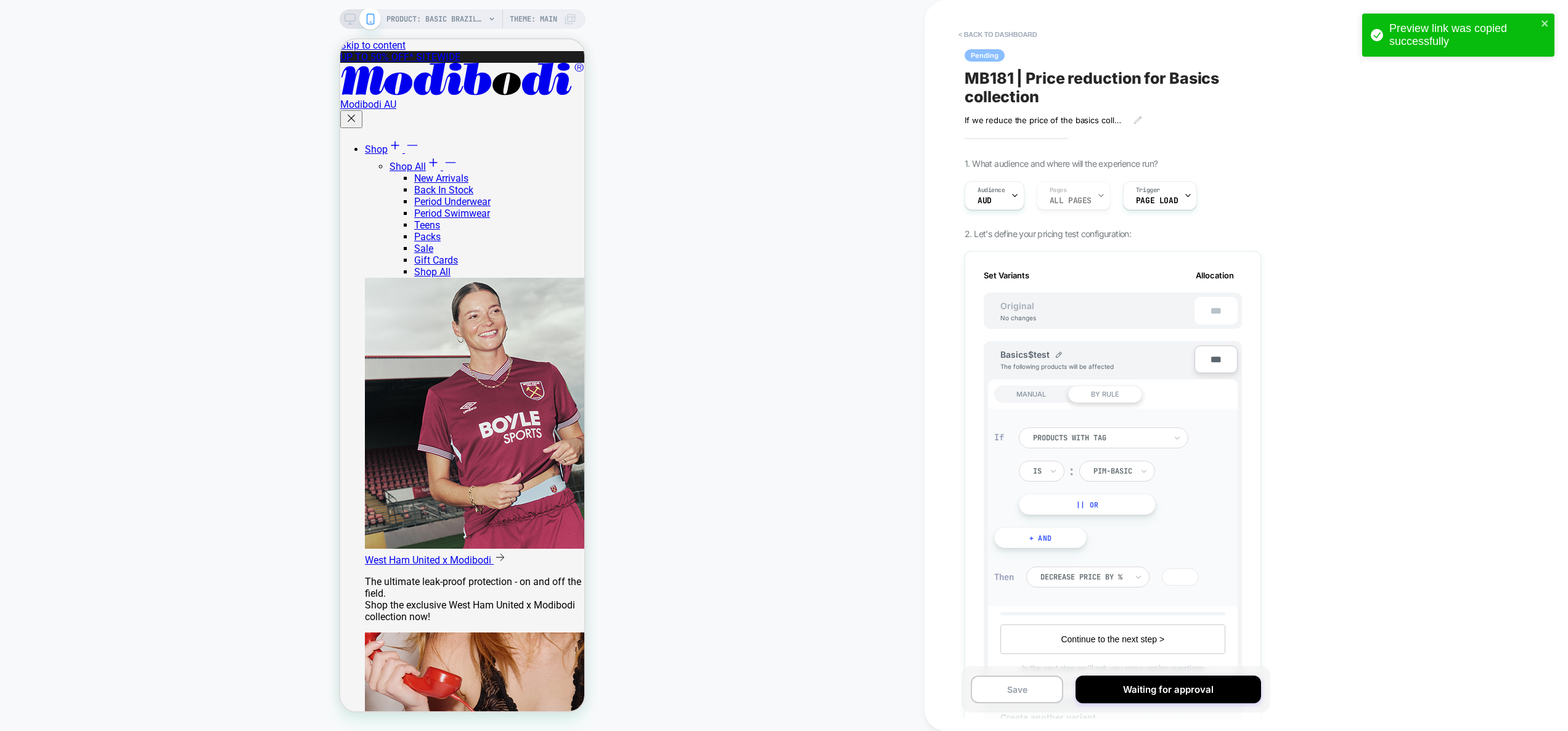
scroll to position [534, 0]
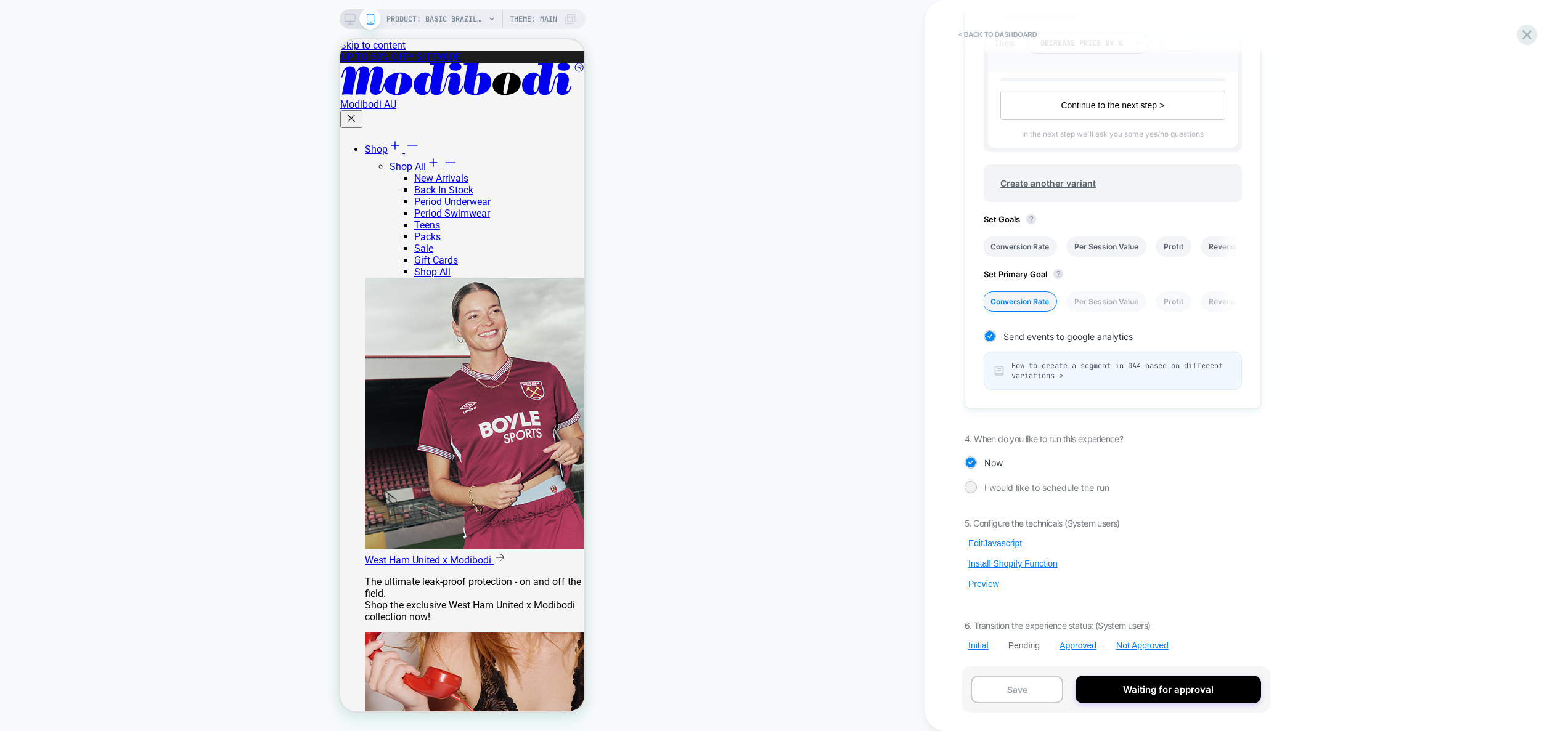
drag, startPoint x: 1065, startPoint y: 644, endPoint x: 950, endPoint y: 605, distance: 122.4
click at [950, 605] on div "< back to dashboard Pending MB181 | Price reduction for Basics collection If we…" at bounding box center [1195, 365] width 542 height 731
click at [983, 587] on button "Preview" at bounding box center [983, 584] width 38 height 11
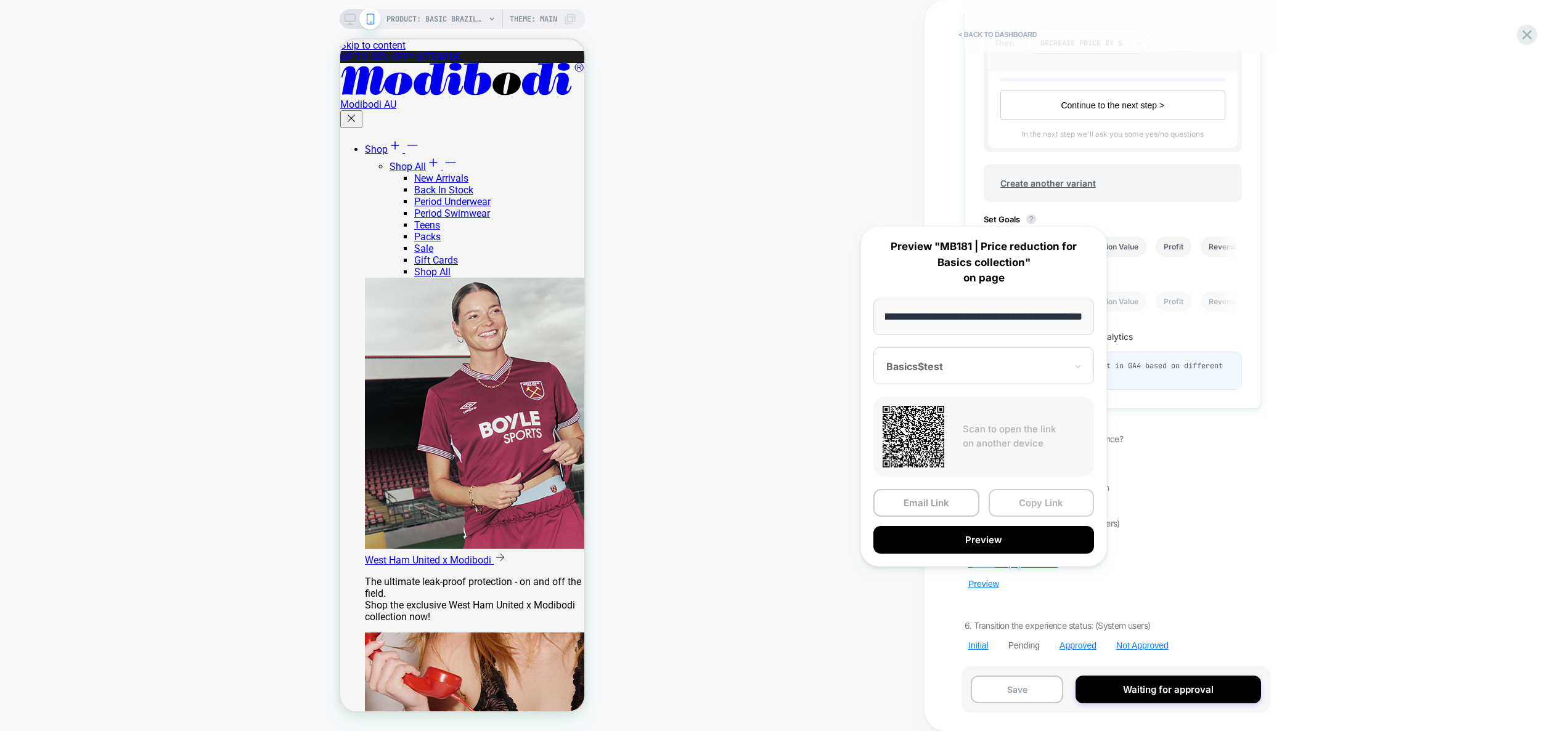
scroll to position [0, 0]
click at [1031, 502] on button "Copy Link" at bounding box center [1041, 503] width 106 height 28
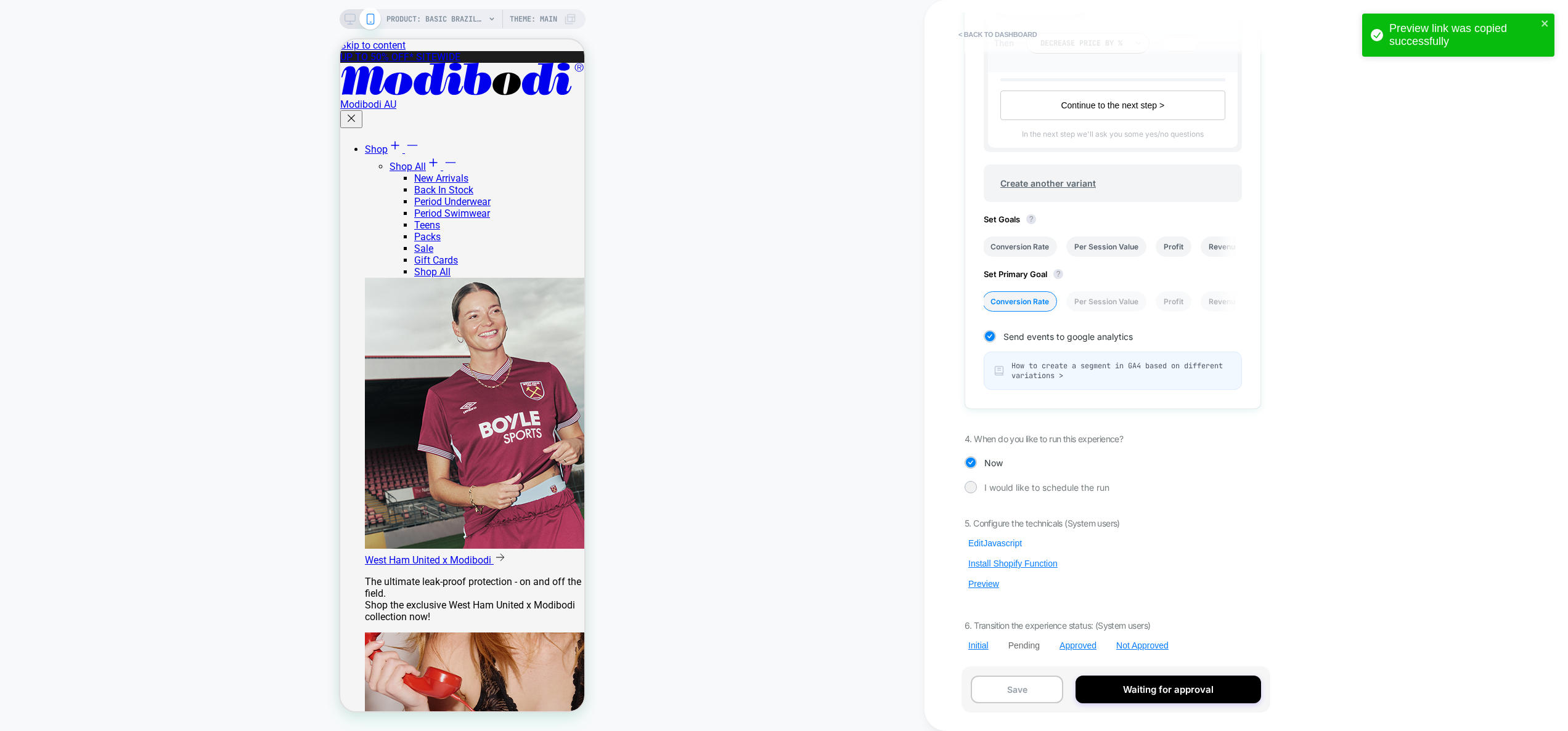
click at [999, 546] on button "Edit Javascript" at bounding box center [994, 543] width 61 height 11
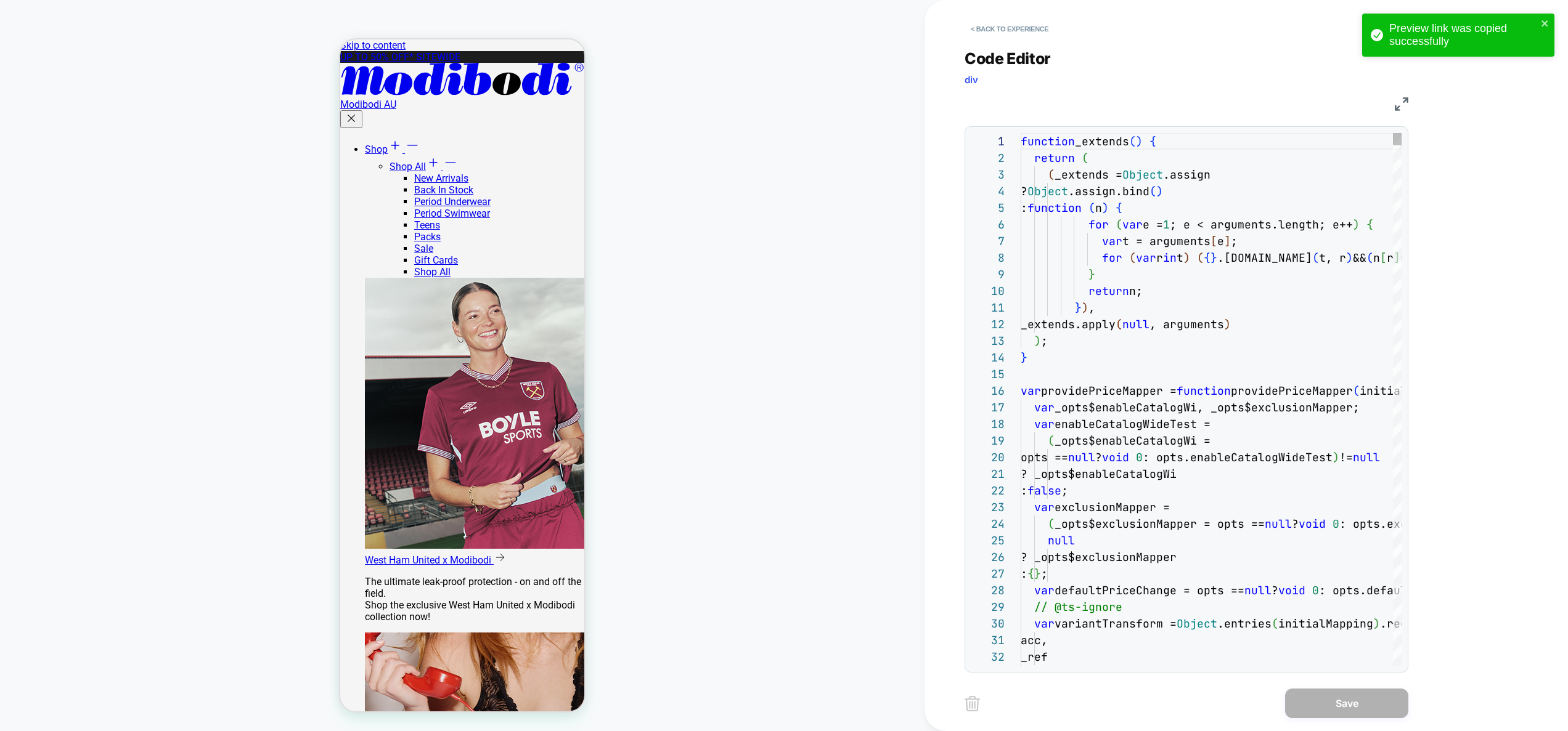
scroll to position [116, 140]
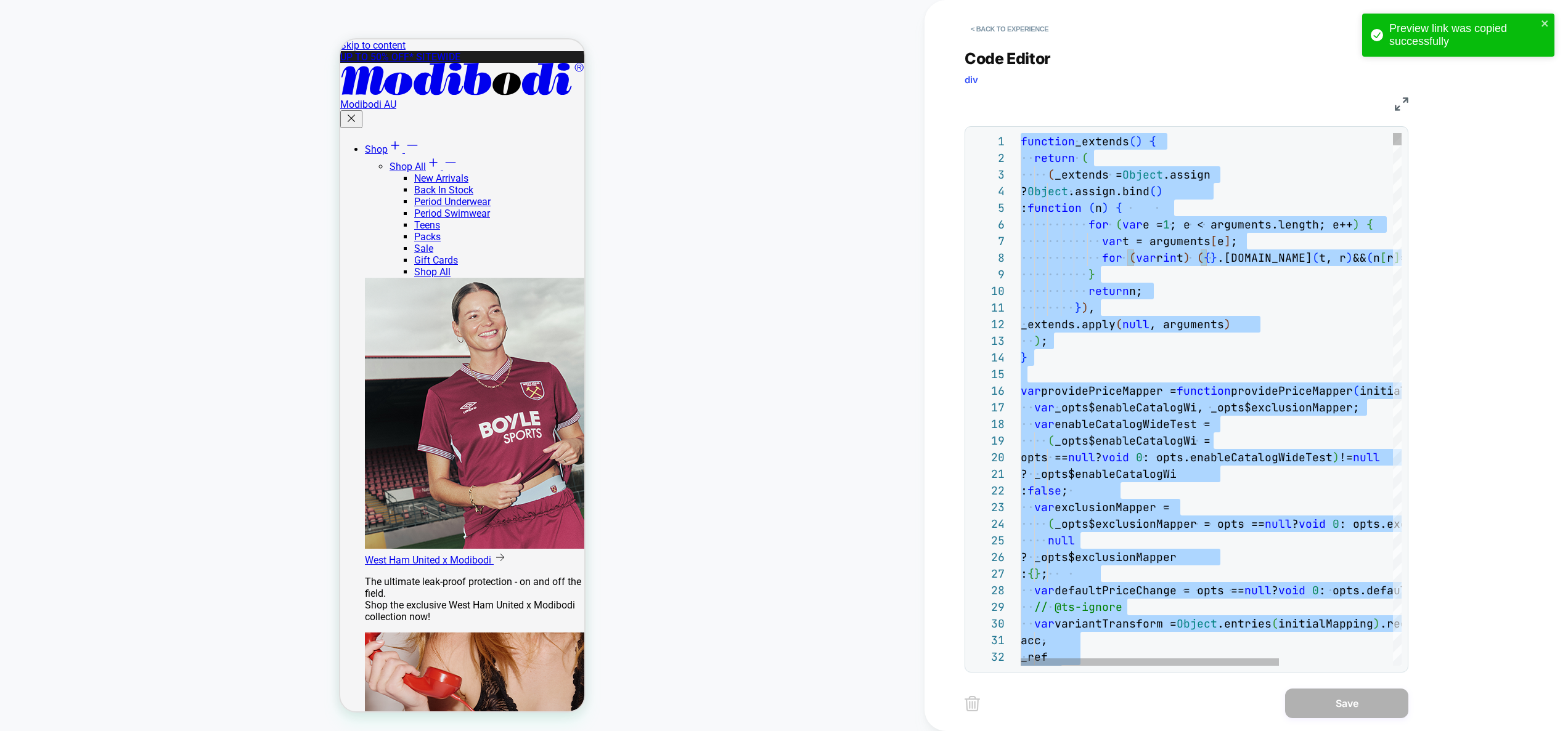
scroll to position [0, 2069]
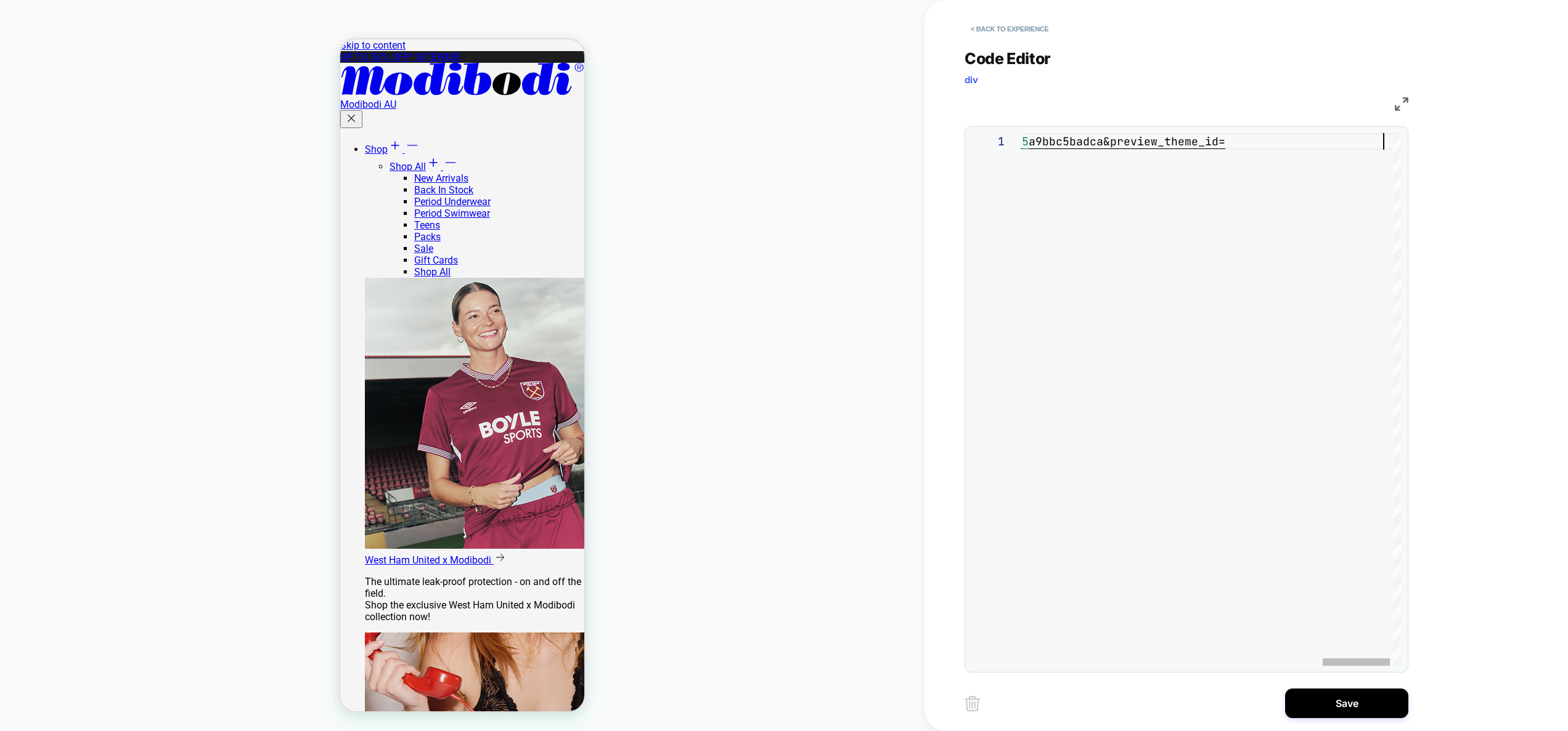
click at [1157, 209] on div "https ://www.modibodi.com/products/basic-brazilian-moder ate-clay?lmi_preview= …" at bounding box center [366, 399] width 2105 height 533
type textarea "*****"
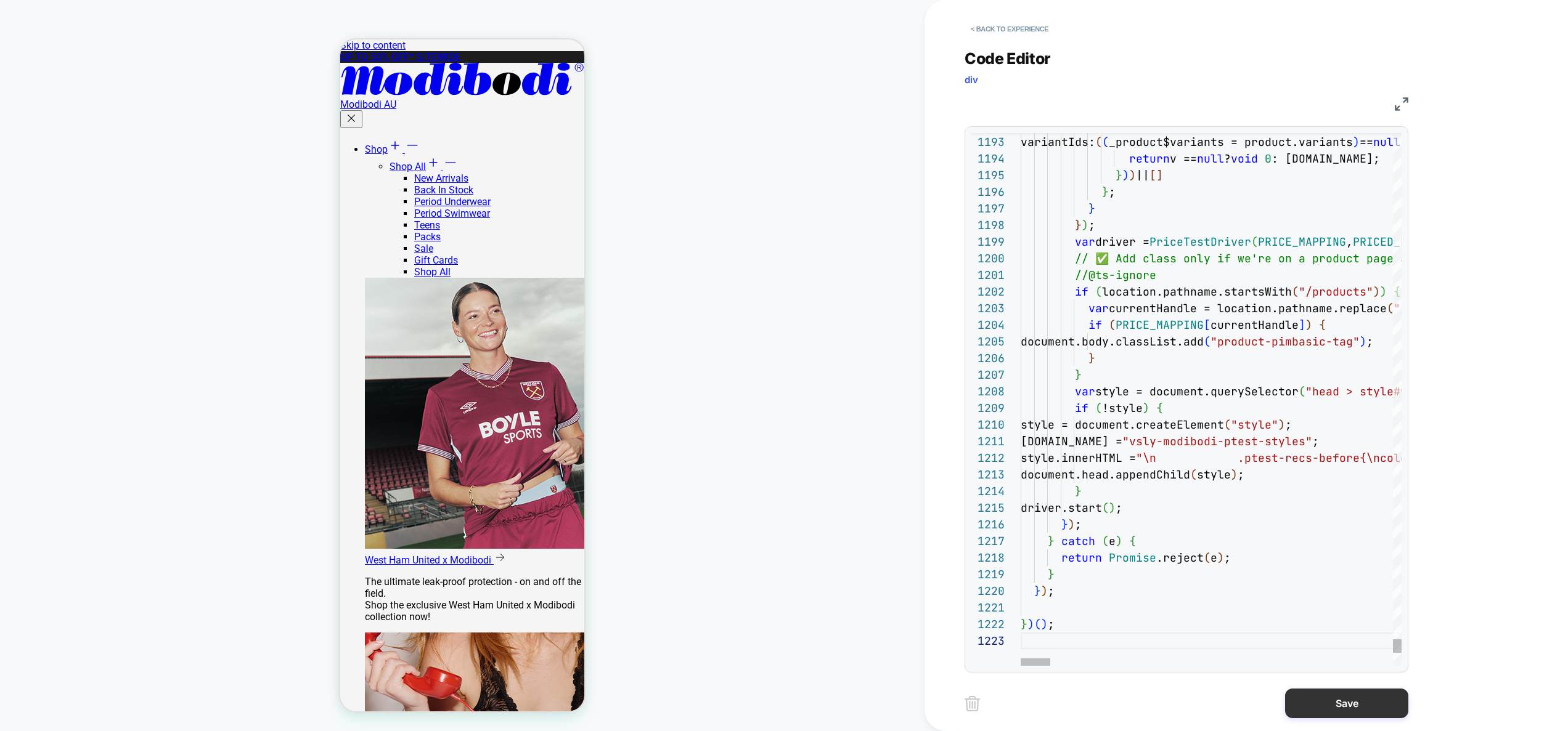
click at [1327, 704] on button "Save" at bounding box center [1346, 704] width 123 height 30
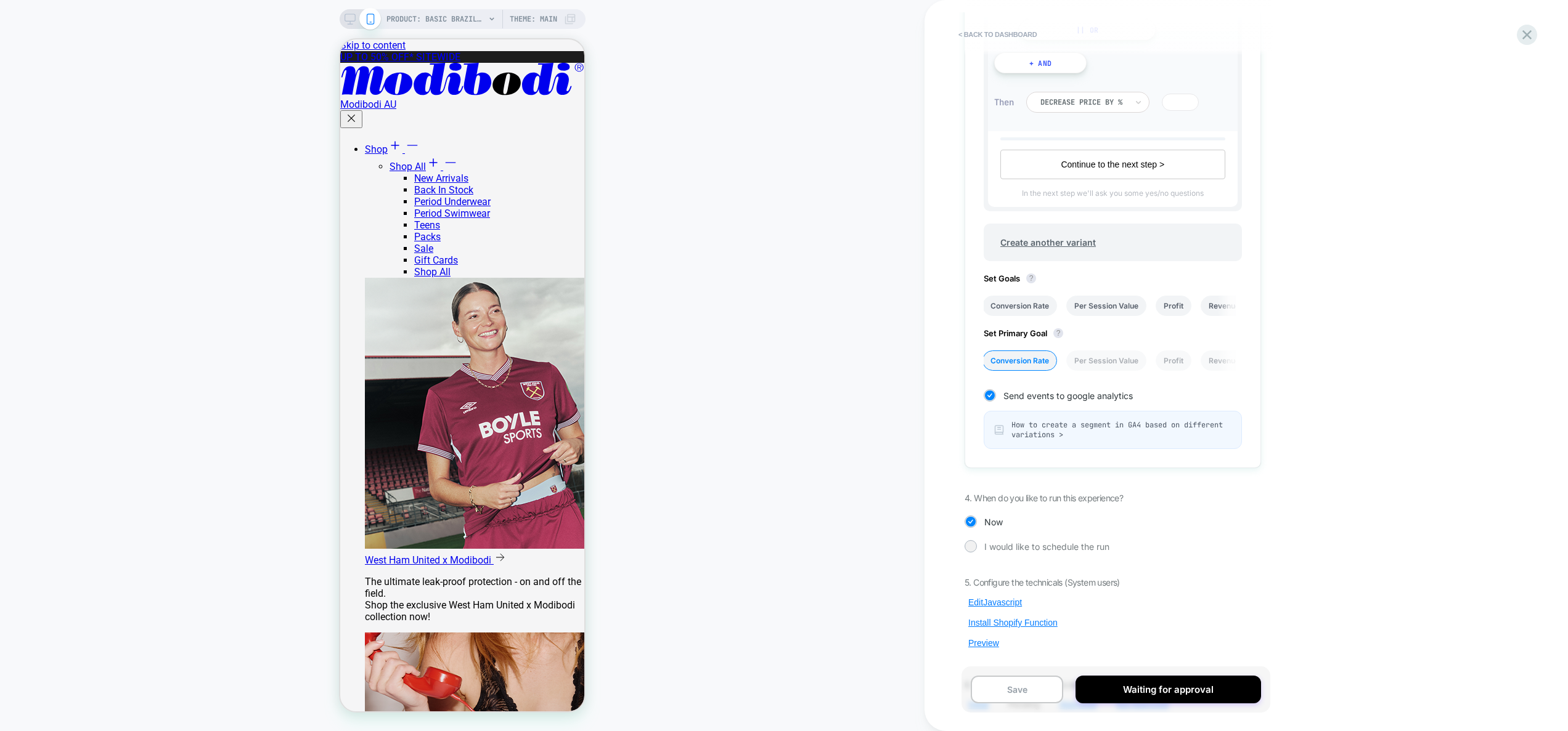
scroll to position [534, 0]
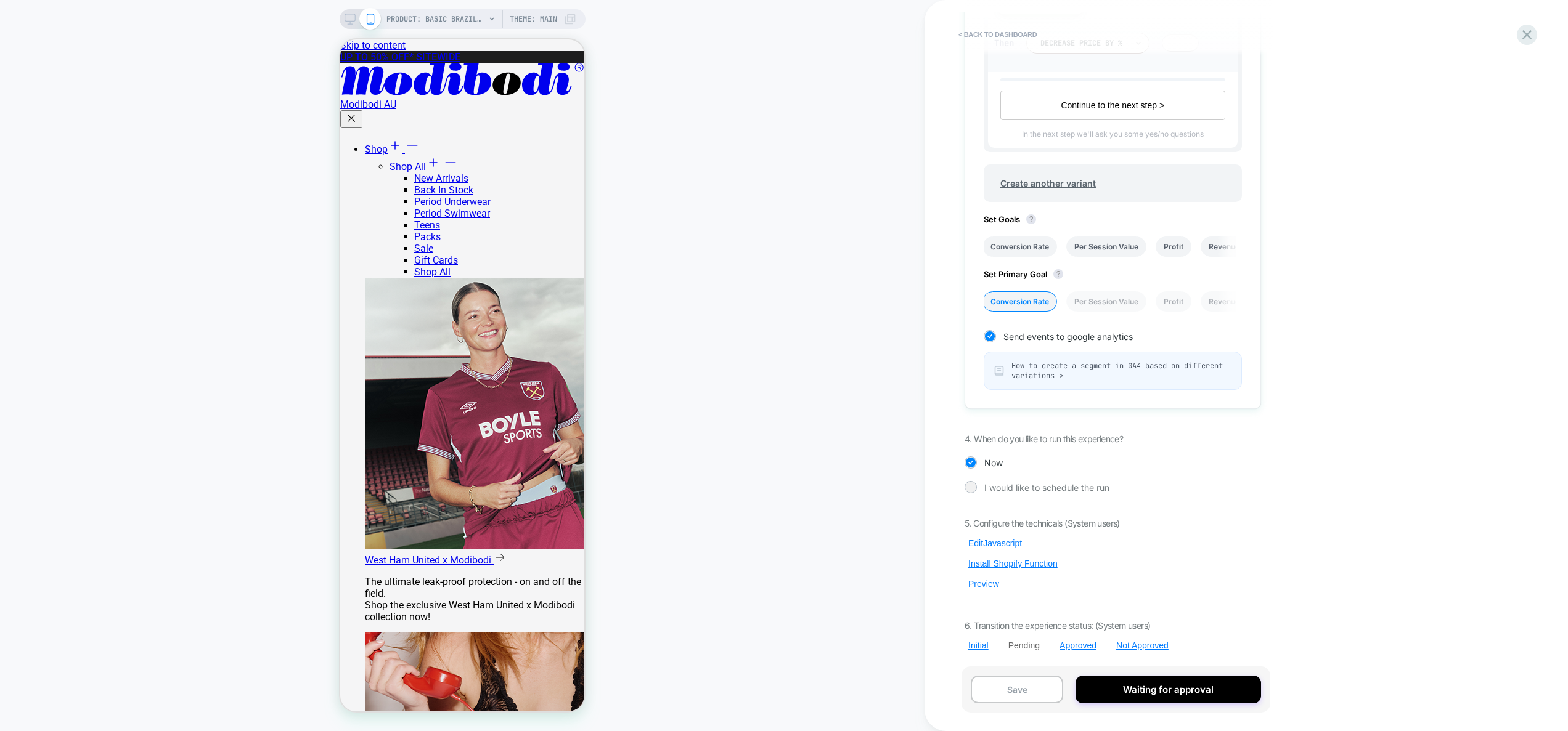
click at [992, 585] on button "Preview" at bounding box center [983, 584] width 38 height 11
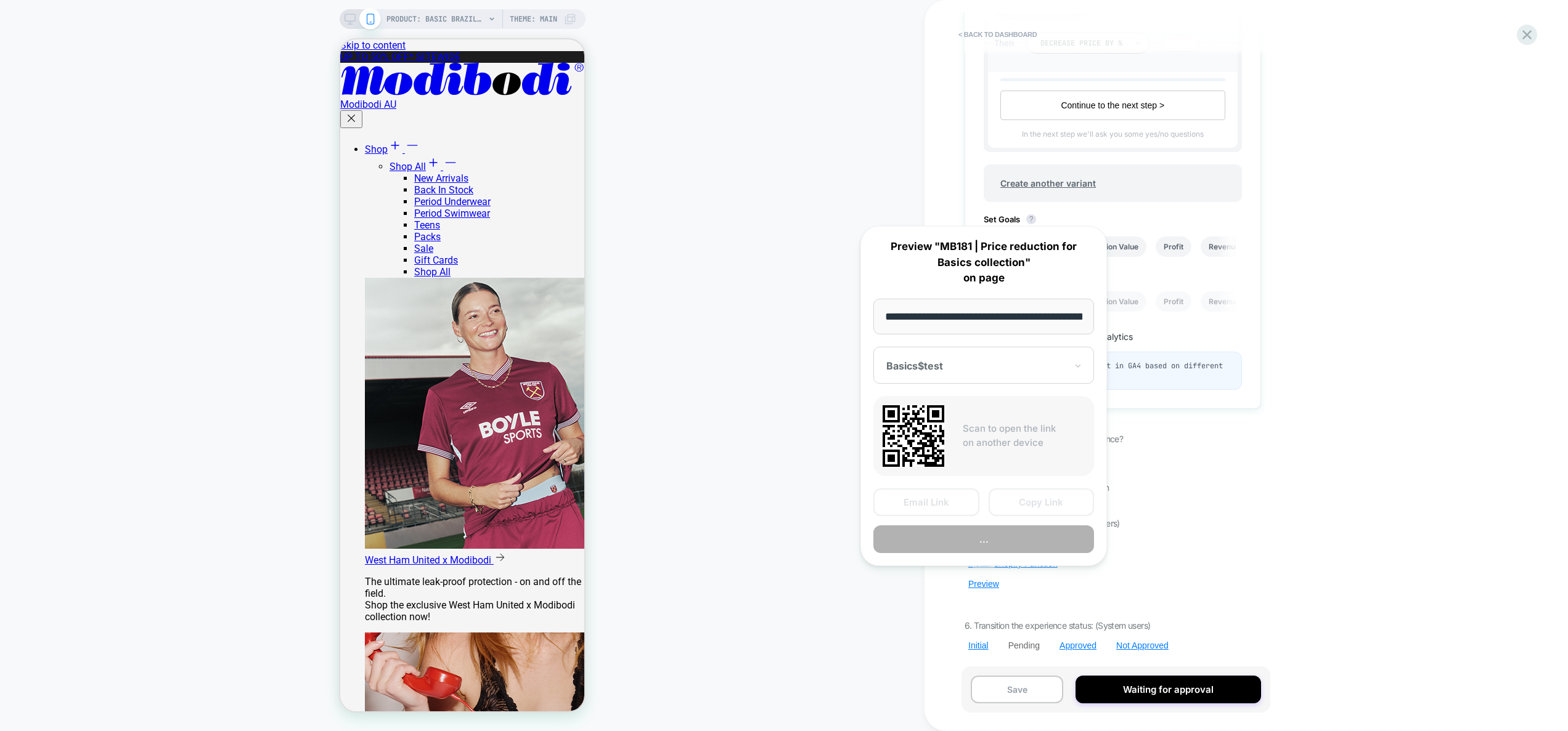
scroll to position [0, 228]
click at [1063, 499] on button "Copy Link" at bounding box center [1041, 503] width 106 height 28
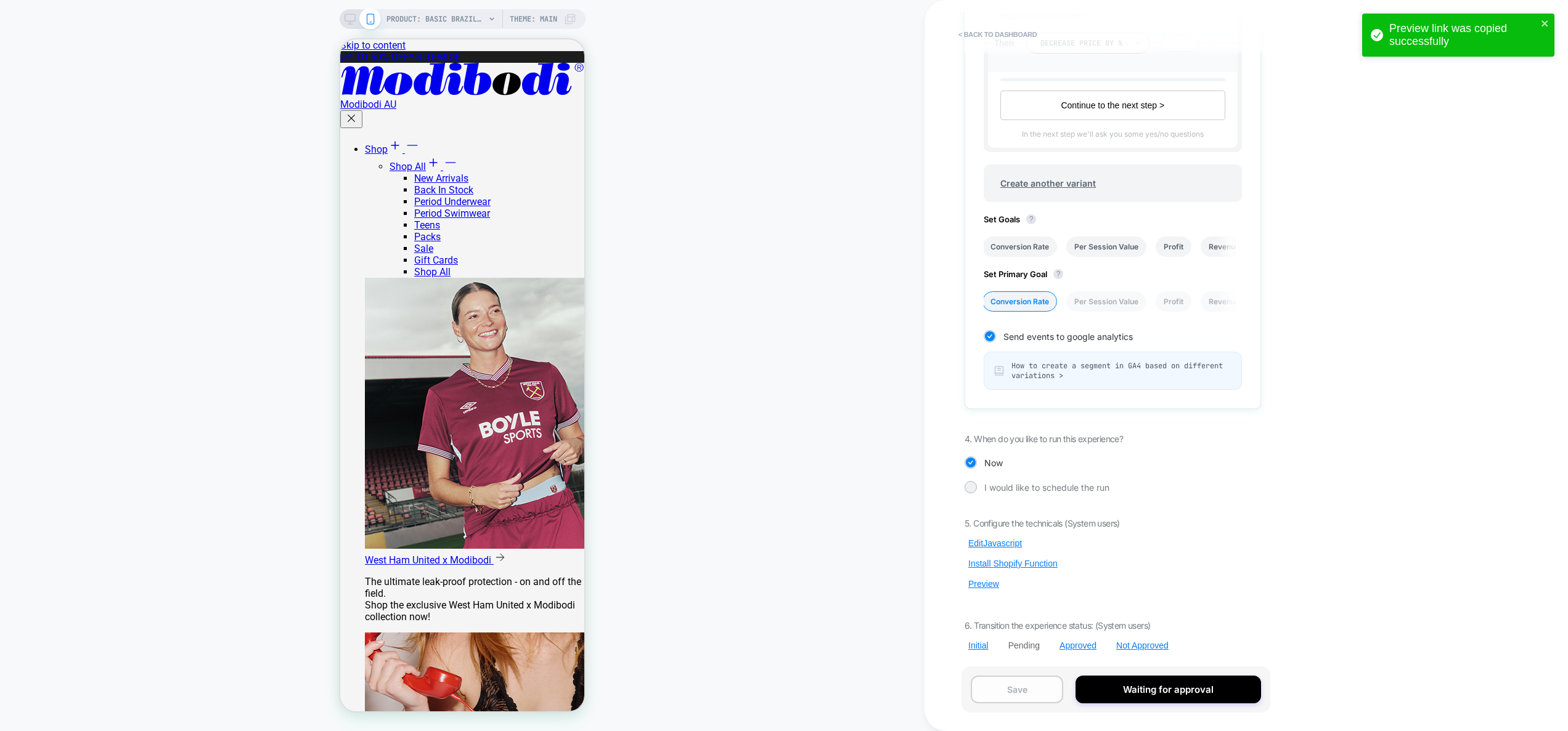
click at [1038, 688] on button "Save" at bounding box center [1017, 690] width 92 height 28
